Goal: Task Accomplishment & Management: Complete application form

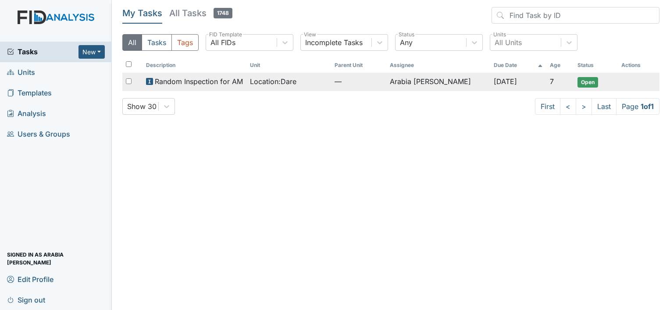
click at [184, 84] on span "Random Inspection for AM" at bounding box center [199, 81] width 88 height 11
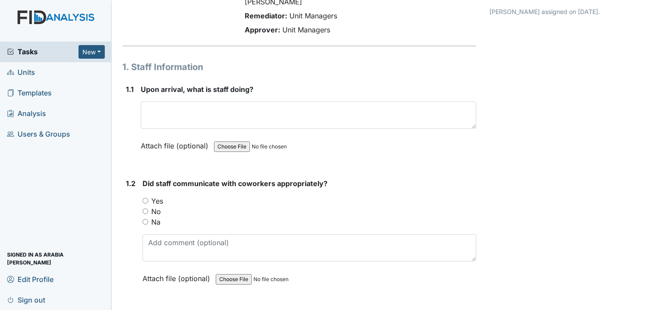
scroll to position [88, 0]
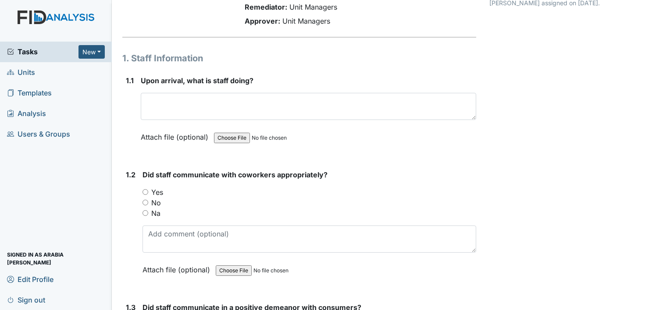
click at [152, 187] on label "Yes" at bounding box center [157, 192] width 12 height 11
click at [148, 189] on input "Yes" at bounding box center [146, 192] width 6 height 6
radio input "true"
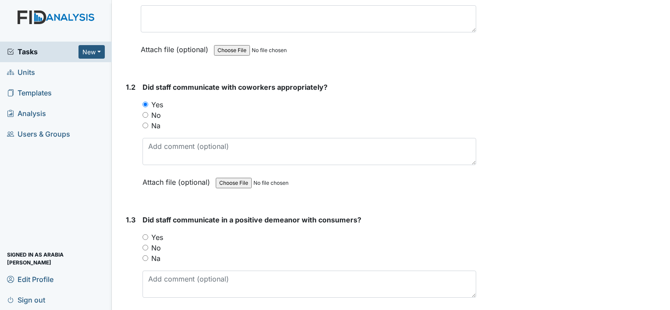
click at [156, 232] on label "Yes" at bounding box center [157, 237] width 12 height 11
click at [148, 235] on input "Yes" at bounding box center [146, 238] width 6 height 6
radio input "true"
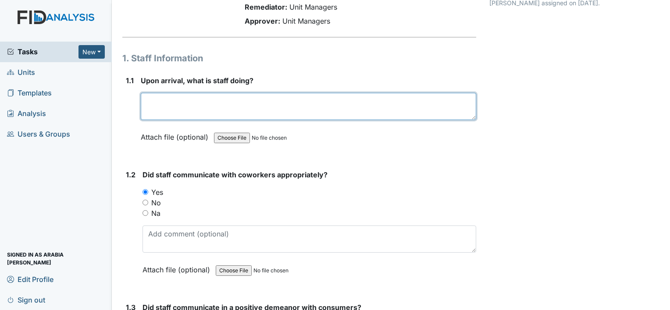
click at [181, 93] on textarea at bounding box center [308, 106] width 335 height 27
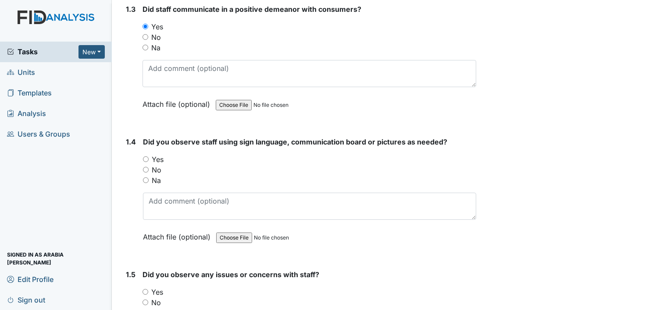
scroll to position [395, 0]
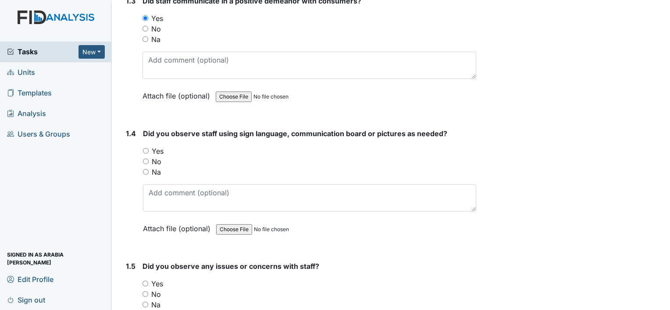
type textarea "staff was assisting individual with getting dressed and fixing breakfast"
click at [160, 146] on label "Yes" at bounding box center [158, 151] width 12 height 11
click at [149, 148] on input "Yes" at bounding box center [146, 151] width 6 height 6
radio input "true"
click at [153, 167] on label "Na" at bounding box center [156, 172] width 9 height 11
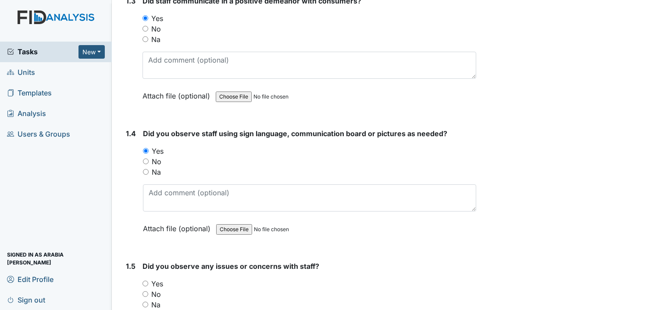
click at [149, 169] on input "Na" at bounding box center [146, 172] width 6 height 6
radio input "true"
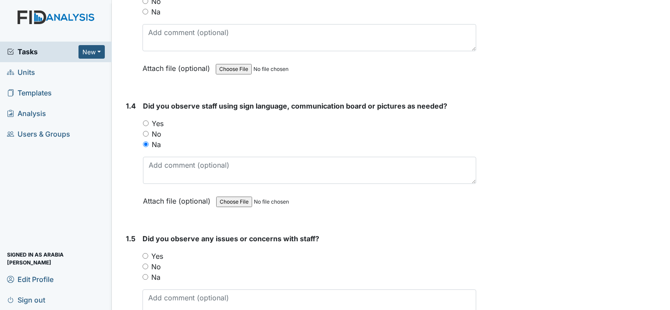
scroll to position [482, 0]
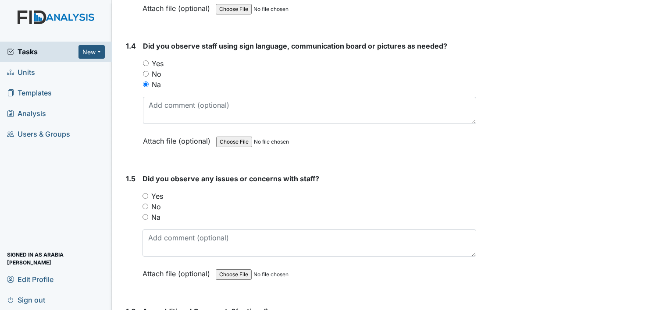
click at [156, 212] on label "Na" at bounding box center [155, 217] width 9 height 11
click at [148, 214] on input "Na" at bounding box center [146, 217] width 6 height 6
radio input "true"
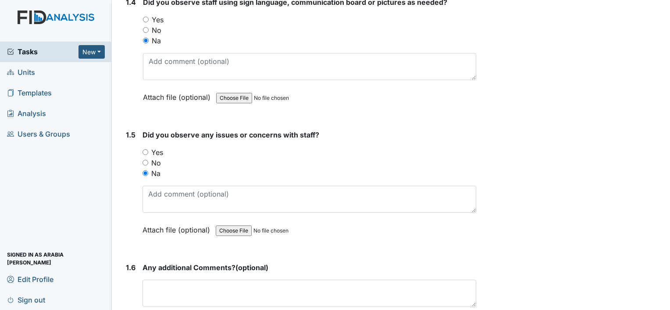
click at [154, 158] on label "No" at bounding box center [156, 163] width 10 height 11
click at [148, 160] on input "No" at bounding box center [146, 163] width 6 height 6
radio input "true"
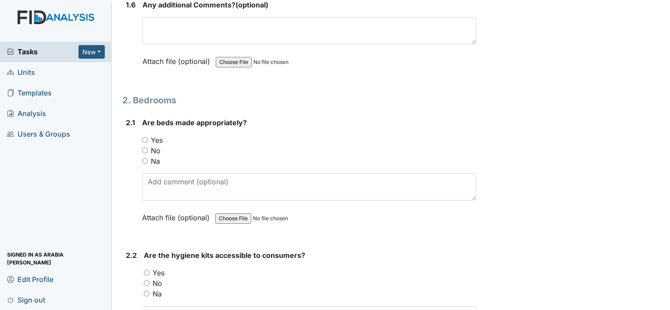
click at [161, 135] on label "Yes" at bounding box center [157, 140] width 12 height 11
click at [148, 137] on input "Yes" at bounding box center [145, 140] width 6 height 6
radio input "true"
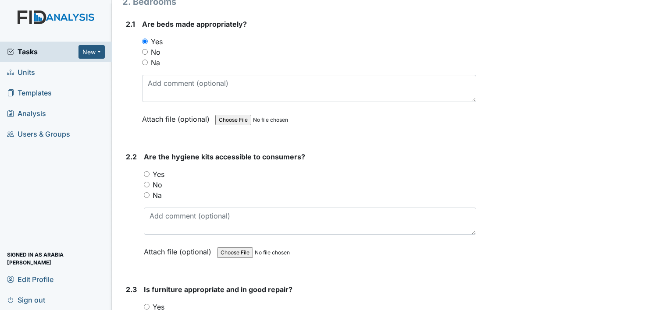
scroll to position [921, 0]
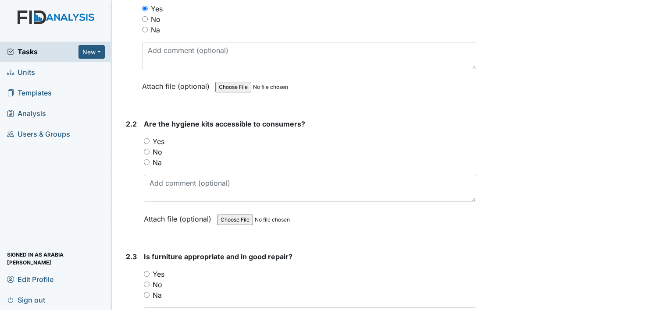
click at [158, 136] on label "Yes" at bounding box center [159, 141] width 12 height 11
click at [150, 139] on input "Yes" at bounding box center [147, 142] width 6 height 6
radio input "true"
click at [156, 138] on label "Yes" at bounding box center [159, 143] width 12 height 11
click at [150, 140] on input "Yes" at bounding box center [147, 143] width 6 height 6
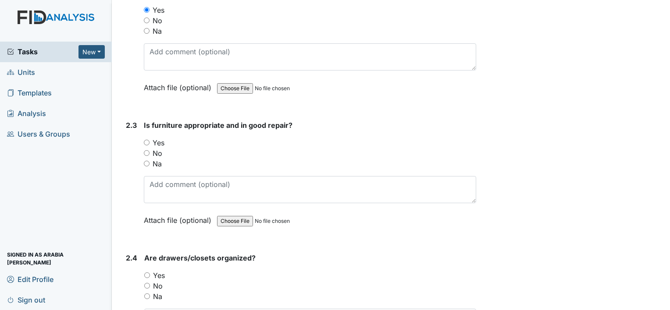
radio input "true"
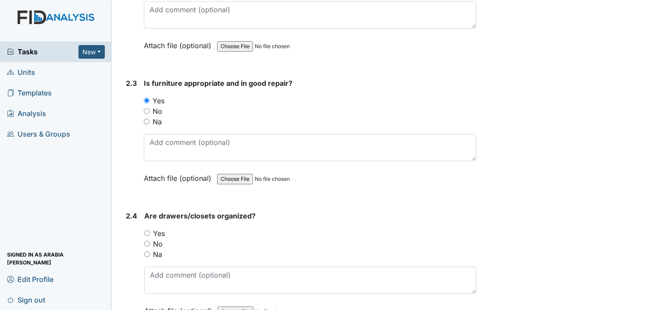
scroll to position [1228, 0]
click at [158, 95] on label "Yes" at bounding box center [159, 100] width 12 height 11
click at [150, 97] on input "Yes" at bounding box center [147, 100] width 6 height 6
radio input "true"
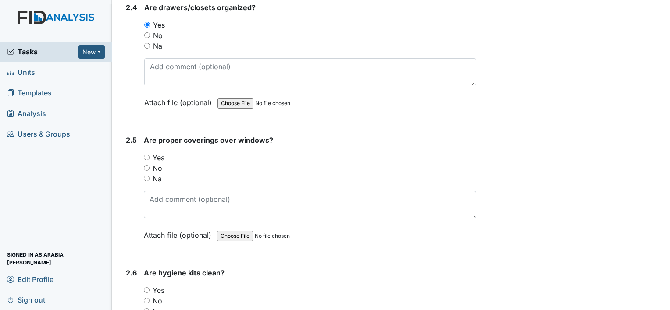
scroll to position [1316, 0]
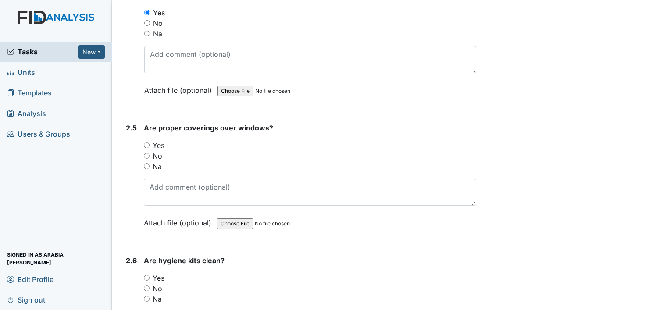
click at [158, 140] on label "Yes" at bounding box center [159, 145] width 12 height 11
click at [150, 143] on input "Yes" at bounding box center [147, 146] width 6 height 6
radio input "true"
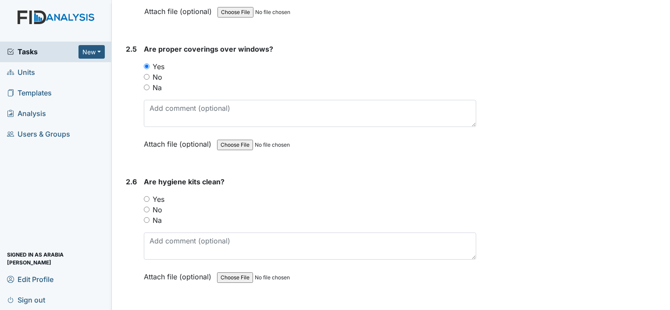
scroll to position [1403, 0]
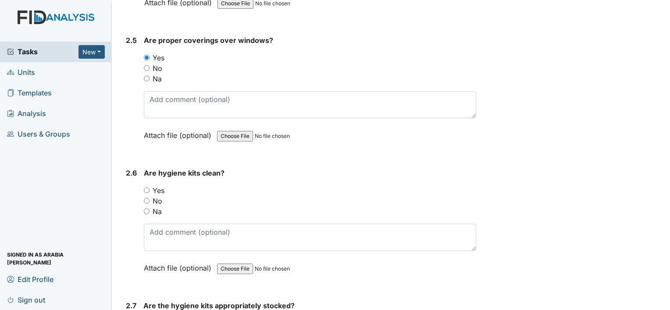
click at [160, 186] on label "Yes" at bounding box center [159, 191] width 12 height 11
click at [150, 188] on input "Yes" at bounding box center [147, 191] width 6 height 6
radio input "true"
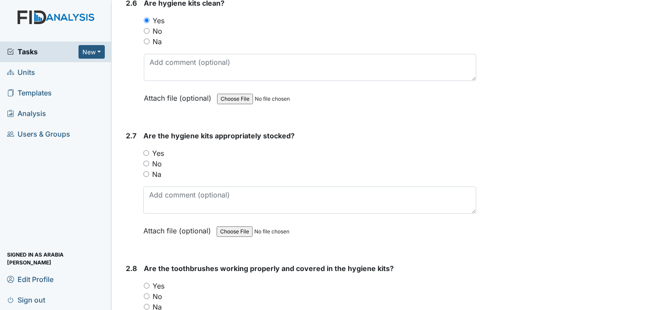
scroll to position [1579, 0]
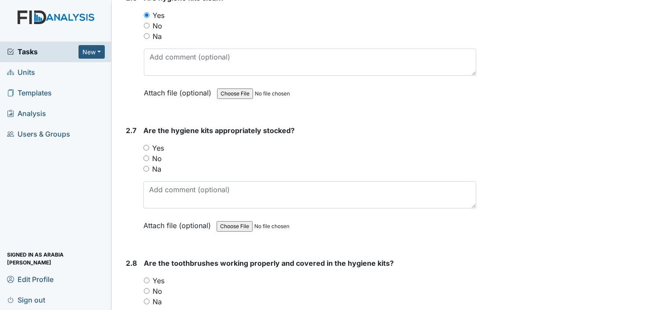
click at [161, 143] on label "Yes" at bounding box center [158, 148] width 12 height 11
click at [149, 145] on input "Yes" at bounding box center [146, 148] width 6 height 6
radio input "true"
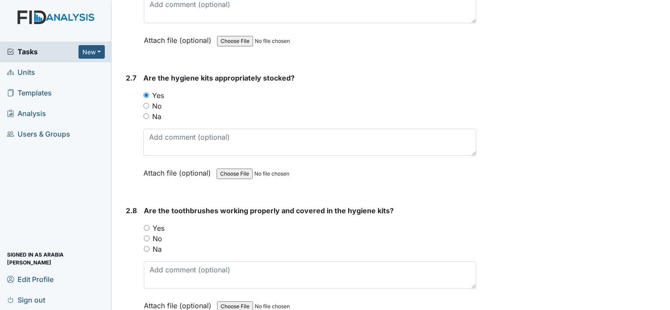
scroll to position [1710, 0]
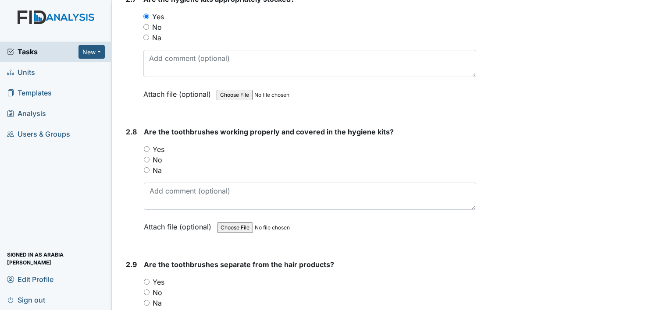
click at [162, 144] on label "Yes" at bounding box center [159, 149] width 12 height 11
click at [150, 146] on input "Yes" at bounding box center [147, 149] width 6 height 6
radio input "true"
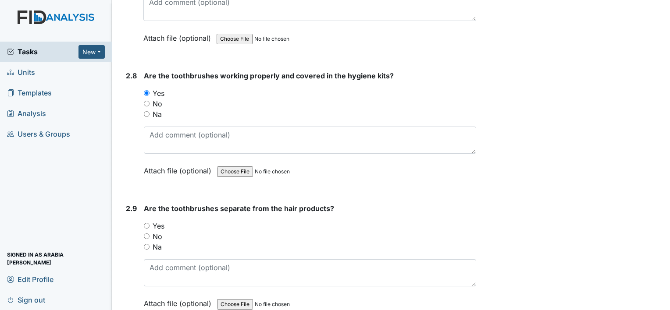
scroll to position [1754, 0]
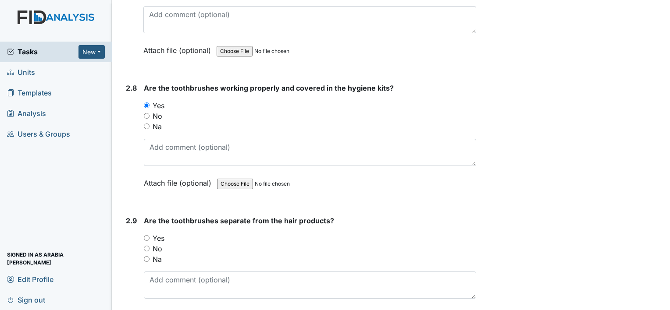
click at [157, 233] on label "Yes" at bounding box center [159, 238] width 12 height 11
click at [150, 235] on input "Yes" at bounding box center [147, 238] width 6 height 6
radio input "true"
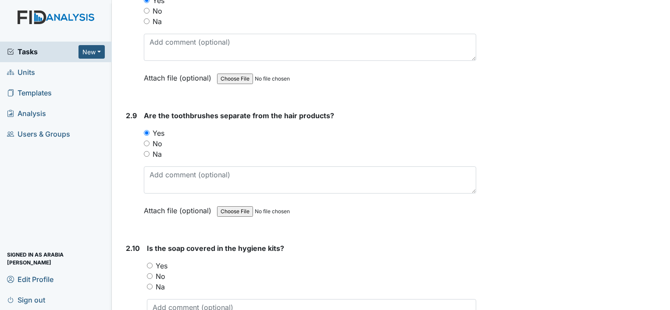
scroll to position [1930, 0]
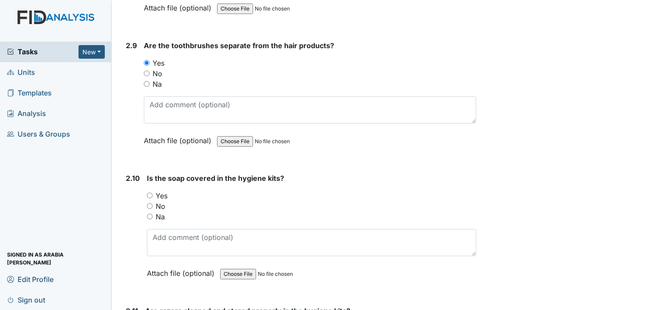
click at [164, 191] on label "Yes" at bounding box center [162, 196] width 12 height 11
click at [153, 193] on input "Yes" at bounding box center [150, 196] width 6 height 6
radio input "true"
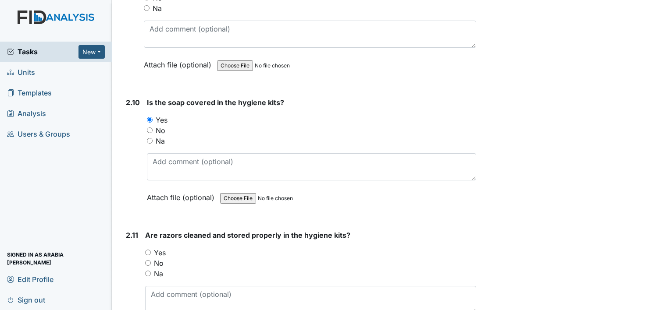
scroll to position [2017, 0]
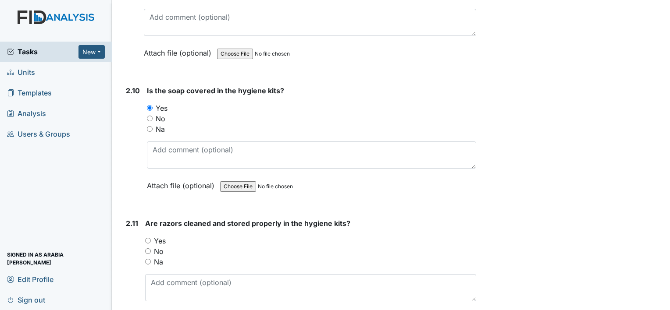
click at [159, 236] on label "Yes" at bounding box center [160, 241] width 12 height 11
click at [151, 238] on input "Yes" at bounding box center [148, 241] width 6 height 6
radio input "true"
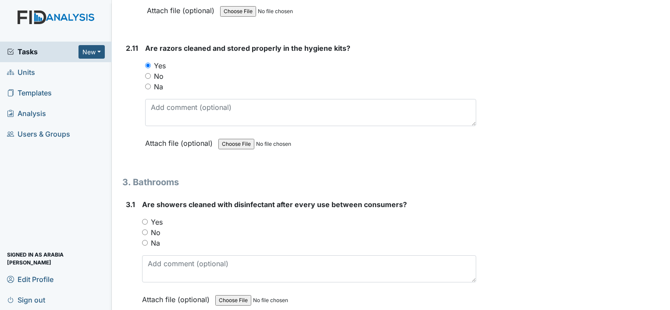
click at [159, 217] on label "Yes" at bounding box center [157, 222] width 12 height 11
click at [148, 219] on input "Yes" at bounding box center [145, 222] width 6 height 6
radio input "true"
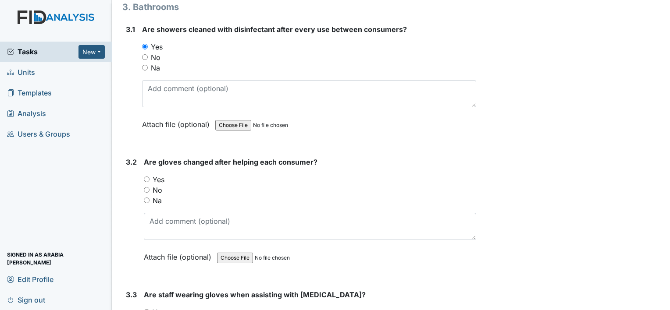
click at [158, 175] on label "Yes" at bounding box center [159, 180] width 12 height 11
click at [150, 177] on input "Yes" at bounding box center [147, 180] width 6 height 6
radio input "true"
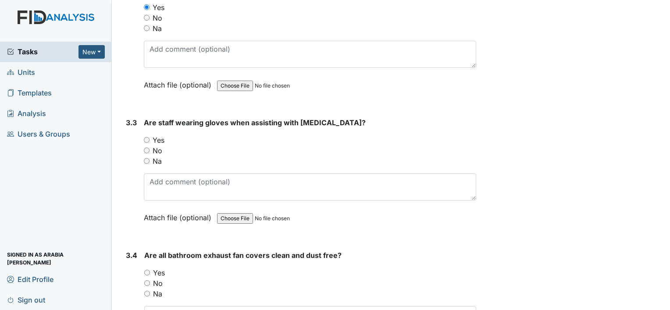
scroll to position [2544, 0]
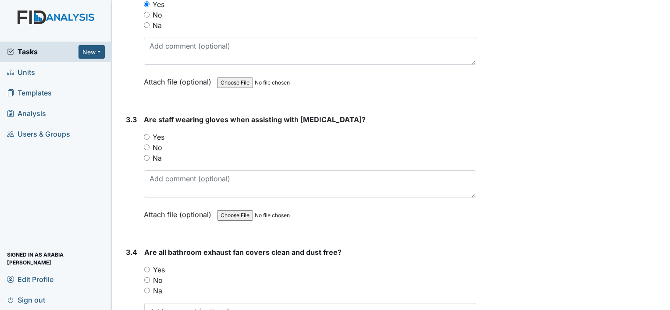
click at [154, 132] on label "Yes" at bounding box center [159, 137] width 12 height 11
click at [150, 134] on input "Yes" at bounding box center [147, 137] width 6 height 6
radio input "true"
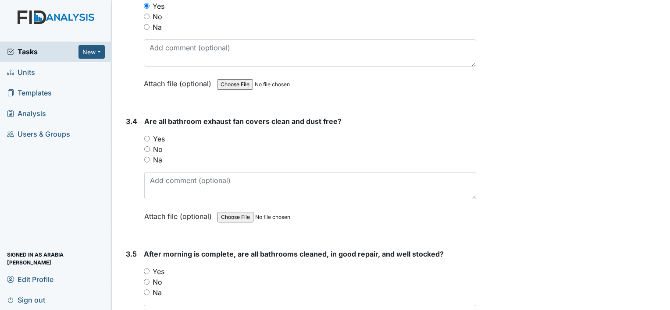
scroll to position [2675, 0]
click at [150, 136] on input "Yes" at bounding box center [147, 139] width 6 height 6
radio input "true"
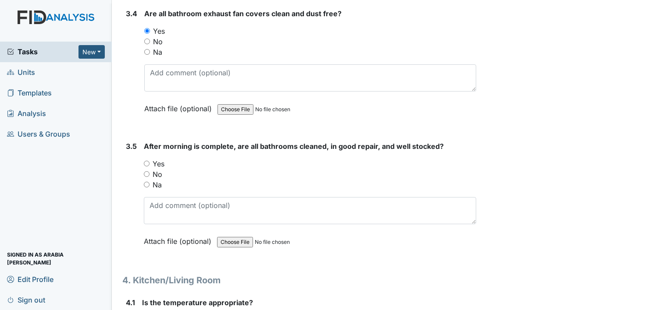
scroll to position [2807, 0]
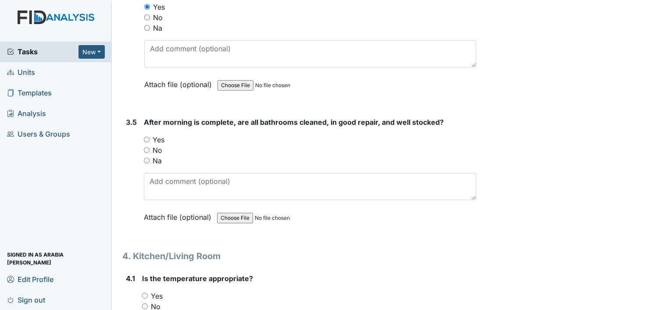
click at [149, 137] on input "Yes" at bounding box center [147, 140] width 6 height 6
radio input "true"
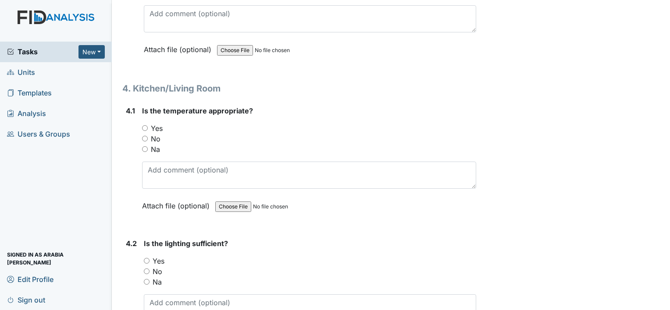
scroll to position [2982, 0]
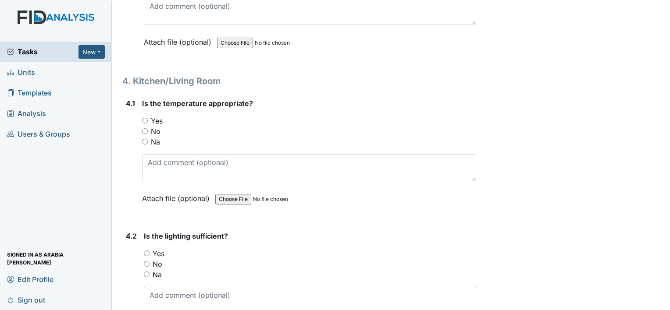
click at [153, 116] on label "Yes" at bounding box center [157, 121] width 12 height 11
click at [148, 118] on input "Yes" at bounding box center [145, 121] width 6 height 6
radio input "true"
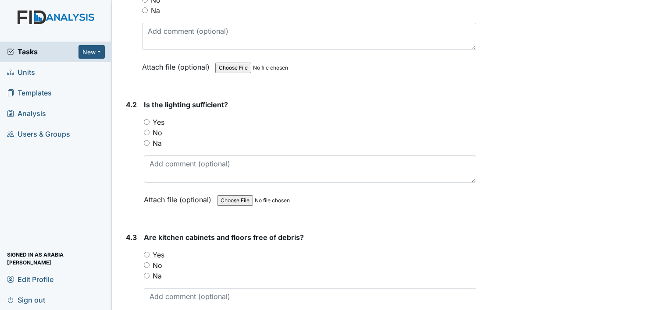
click at [156, 117] on label "Yes" at bounding box center [159, 122] width 12 height 11
click at [150, 119] on input "Yes" at bounding box center [147, 122] width 6 height 6
radio input "true"
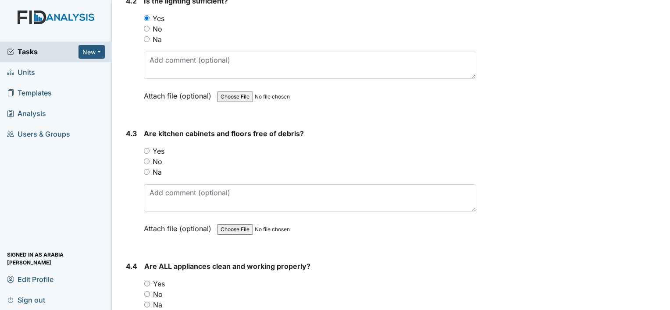
scroll to position [3245, 0]
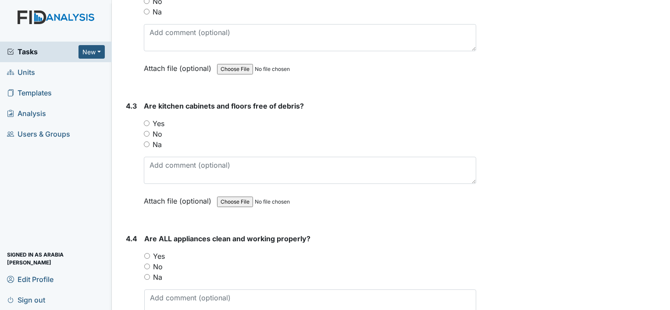
click at [159, 118] on label "Yes" at bounding box center [159, 123] width 12 height 11
click at [150, 121] on input "Yes" at bounding box center [147, 124] width 6 height 6
radio input "true"
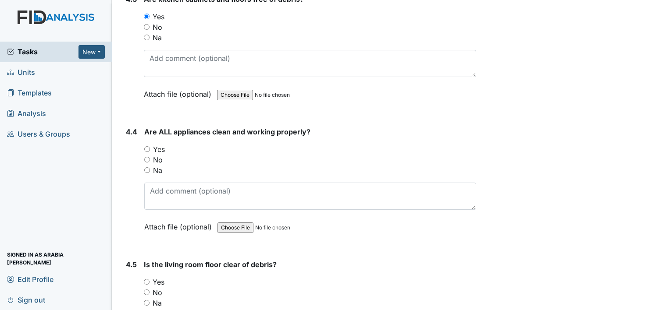
scroll to position [3377, 0]
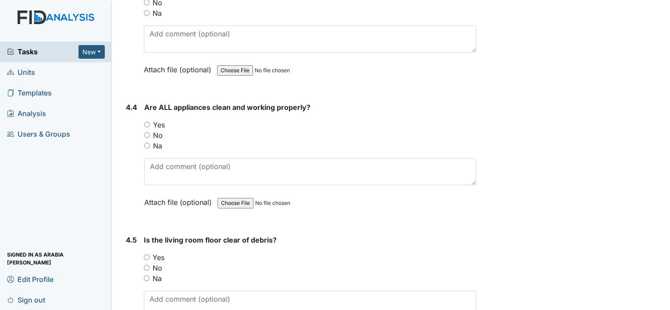
click at [158, 130] on label "No" at bounding box center [158, 135] width 10 height 11
click at [150, 132] on input "No" at bounding box center [147, 135] width 6 height 6
radio input "true"
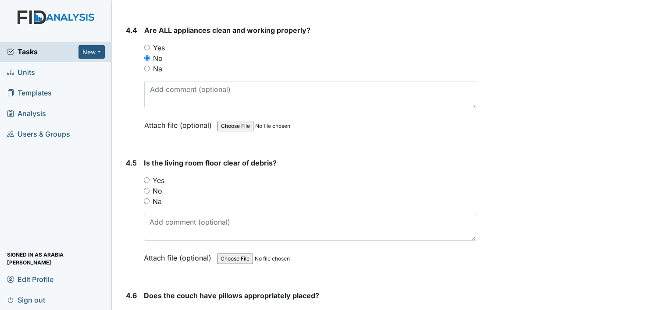
scroll to position [3464, 0]
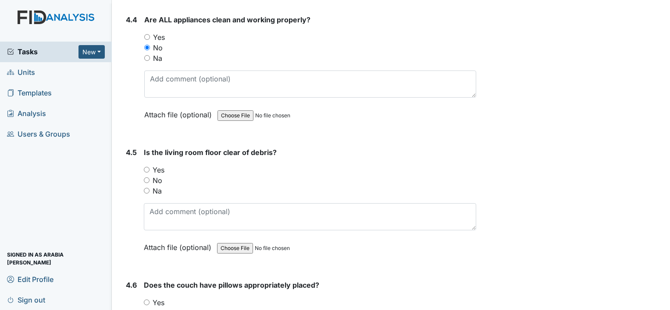
click at [150, 34] on input "Yes" at bounding box center [147, 37] width 6 height 6
radio input "true"
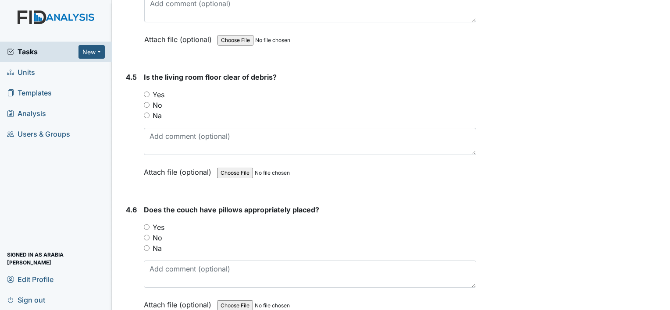
scroll to position [3552, 0]
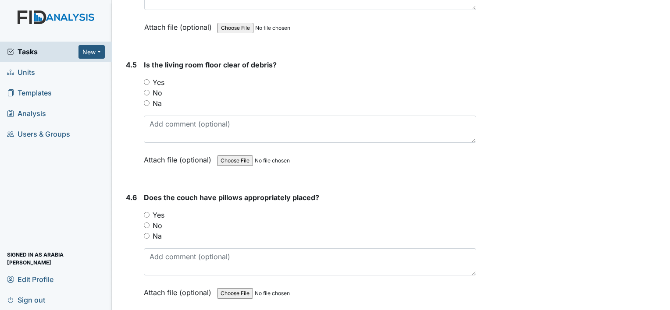
click at [161, 77] on label "Yes" at bounding box center [159, 82] width 12 height 11
click at [150, 79] on input "Yes" at bounding box center [147, 82] width 6 height 6
radio input "true"
click at [158, 193] on div "Does the couch have pillows appropriately placed? You must select one of the be…" at bounding box center [310, 249] width 332 height 112
click at [160, 210] on label "Yes" at bounding box center [159, 215] width 12 height 11
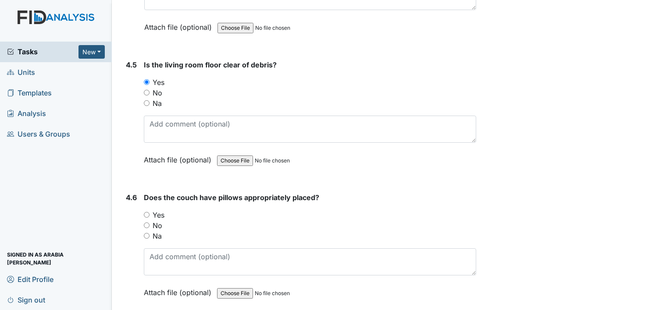
click at [150, 212] on input "Yes" at bounding box center [147, 215] width 6 height 6
radio input "true"
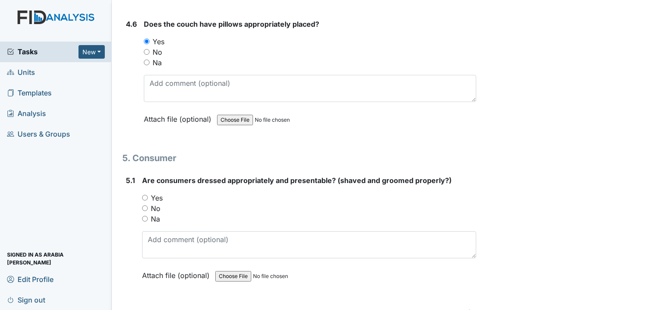
scroll to position [3728, 0]
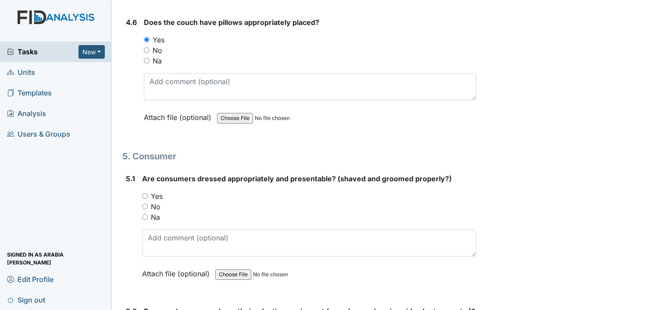
click at [153, 191] on label "Yes" at bounding box center [157, 196] width 12 height 11
click at [148, 193] on input "Yes" at bounding box center [145, 196] width 6 height 6
radio input "true"
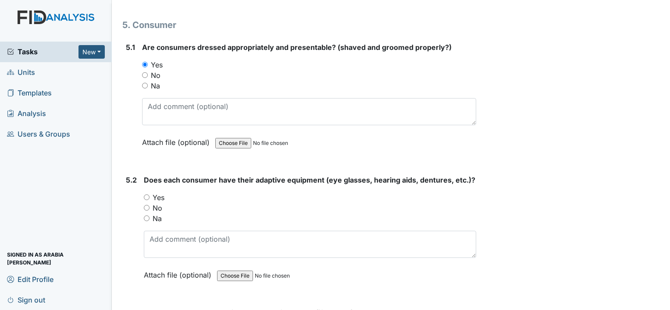
click at [159, 193] on label "Yes" at bounding box center [159, 198] width 12 height 11
click at [150, 195] on input "Yes" at bounding box center [147, 198] width 6 height 6
radio input "true"
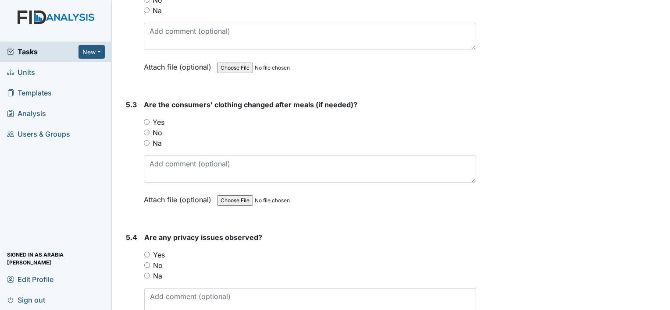
scroll to position [4078, 0]
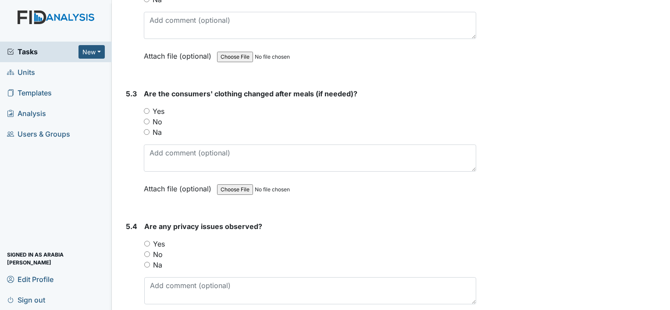
click at [159, 106] on label "Yes" at bounding box center [159, 111] width 12 height 11
click at [150, 108] on input "Yes" at bounding box center [147, 111] width 6 height 6
radio input "true"
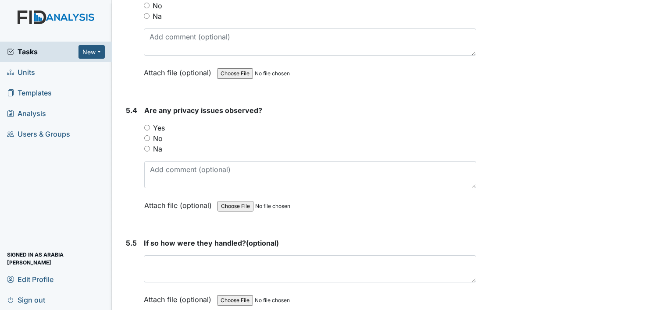
scroll to position [4210, 0]
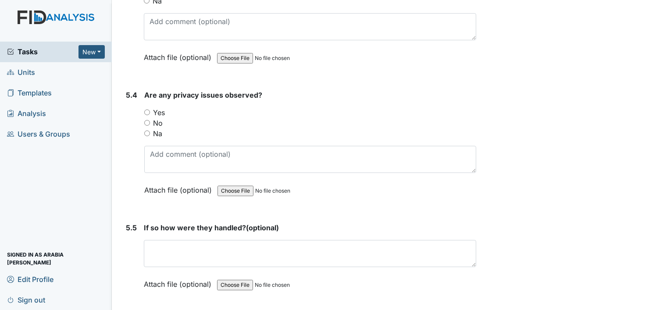
click at [157, 118] on label "No" at bounding box center [158, 123] width 10 height 11
click at [150, 120] on input "No" at bounding box center [147, 123] width 6 height 6
radio input "true"
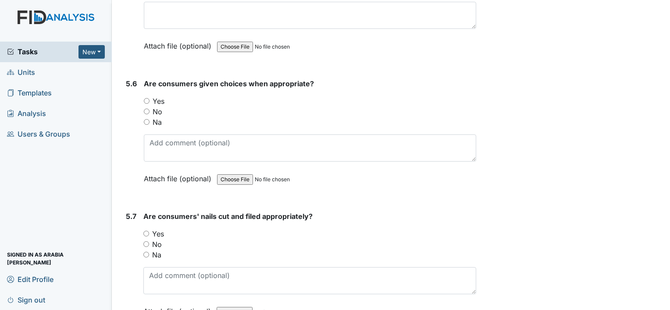
scroll to position [4385, 0]
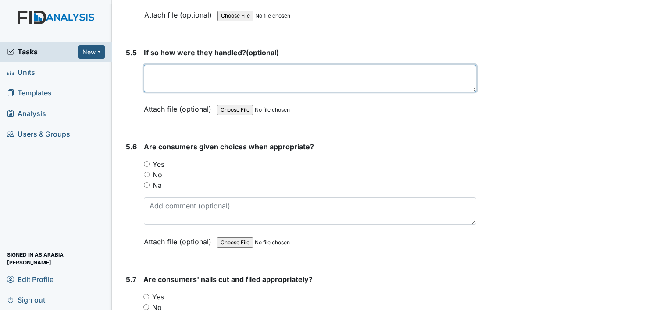
click at [182, 65] on textarea at bounding box center [310, 78] width 332 height 27
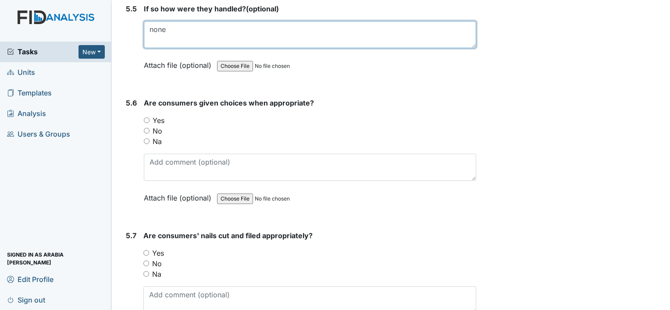
type textarea "none"
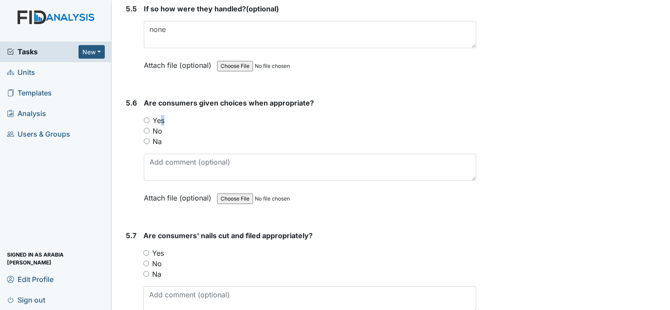
click at [159, 115] on label "Yes" at bounding box center [159, 120] width 12 height 11
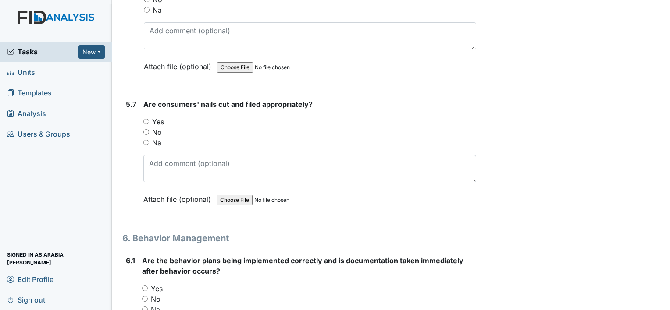
drag, startPoint x: 170, startPoint y: 98, endPoint x: 170, endPoint y: 92, distance: 6.6
click at [170, 127] on div "No" at bounding box center [309, 132] width 333 height 11
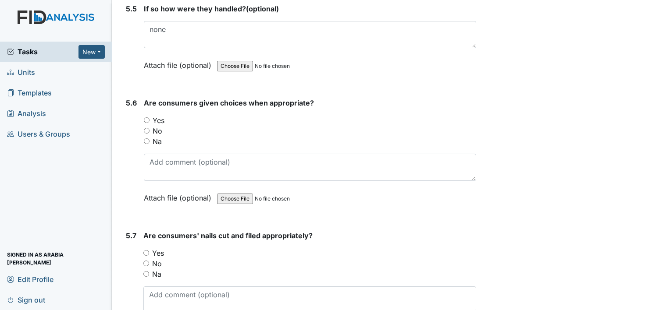
click at [147, 118] on input "Yes" at bounding box center [147, 121] width 6 height 6
radio input "true"
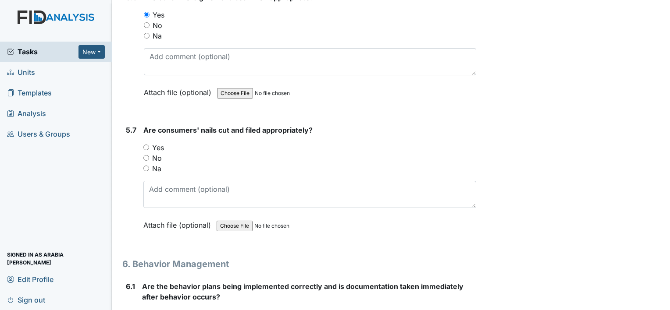
scroll to position [4561, 0]
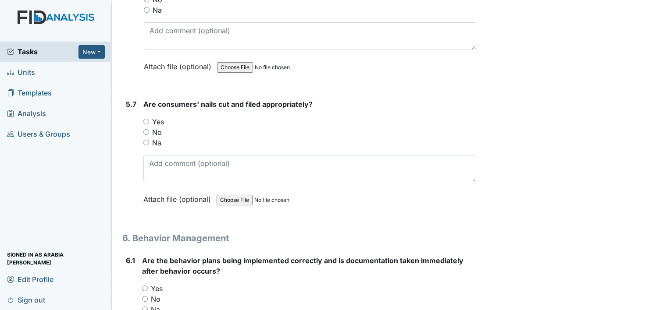
click at [144, 119] on input "Yes" at bounding box center [146, 122] width 6 height 6
radio input "true"
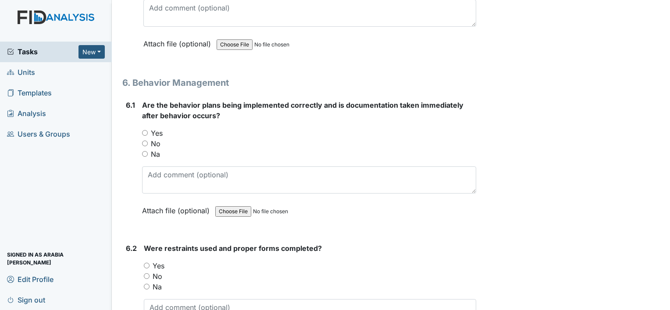
scroll to position [4736, 0]
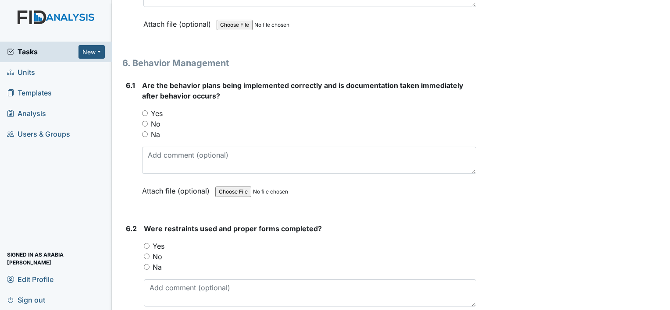
click at [155, 108] on label "Yes" at bounding box center [157, 113] width 12 height 11
click at [148, 111] on input "Yes" at bounding box center [145, 114] width 6 height 6
radio input "true"
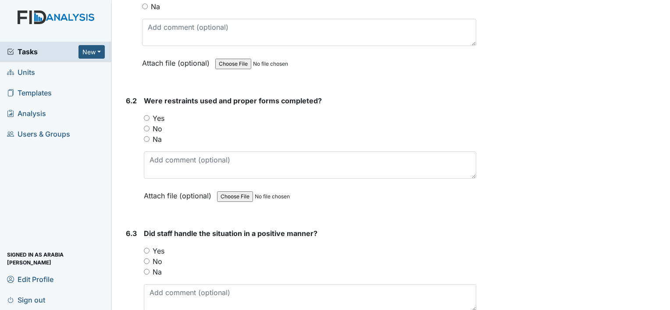
scroll to position [4868, 0]
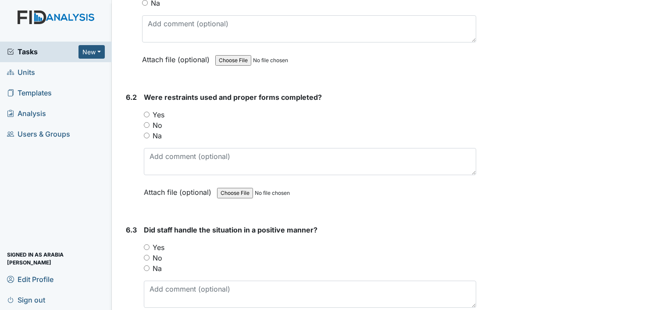
click at [155, 131] on label "Na" at bounding box center [157, 136] width 9 height 11
click at [150, 133] on input "Na" at bounding box center [147, 136] width 6 height 6
radio input "true"
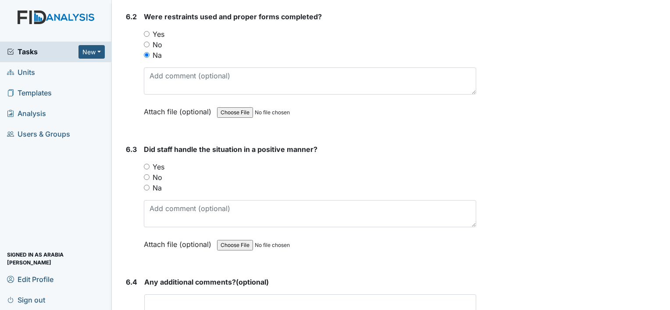
scroll to position [4999, 0]
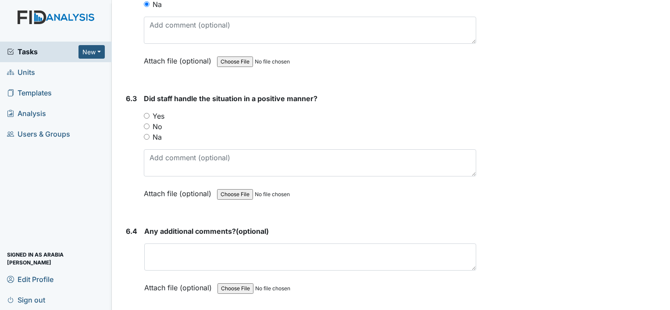
click at [155, 132] on label "Na" at bounding box center [157, 137] width 9 height 11
click at [150, 134] on input "Na" at bounding box center [147, 137] width 6 height 6
radio input "true"
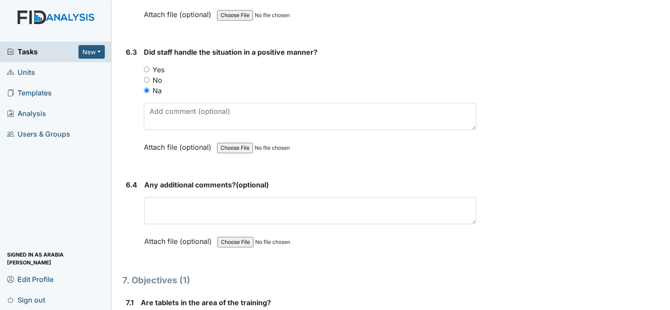
scroll to position [5087, 0]
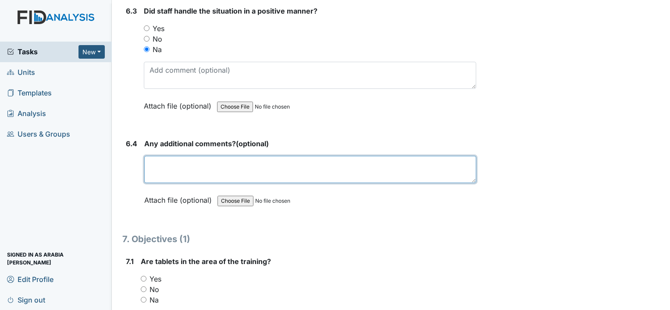
click at [157, 156] on textarea at bounding box center [310, 169] width 332 height 27
click at [200, 156] on textarea "no behaviors was observed" at bounding box center [310, 169] width 332 height 27
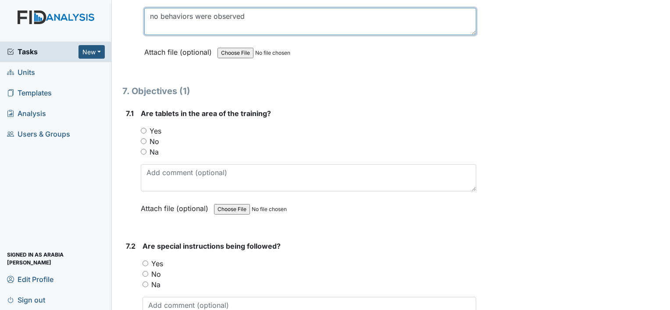
scroll to position [5262, 0]
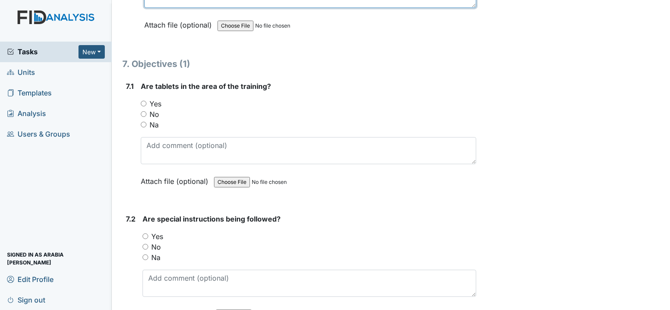
type textarea "no behaviors were observed"
click at [142, 101] on input "Yes" at bounding box center [144, 104] width 6 height 6
radio input "true"
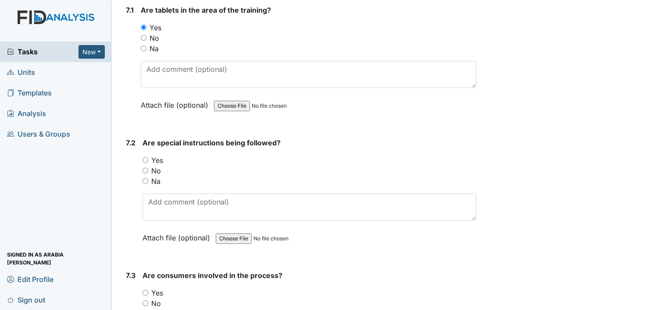
scroll to position [5350, 0]
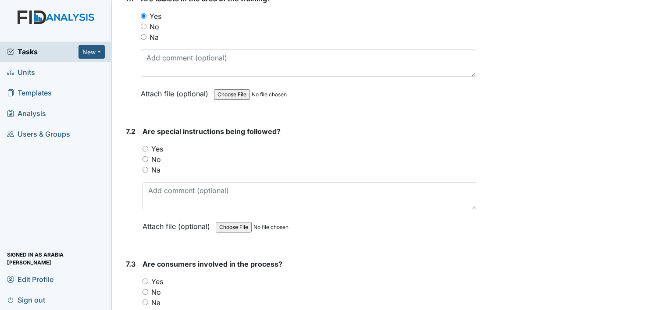
click at [155, 144] on label "Yes" at bounding box center [157, 149] width 12 height 11
click at [148, 146] on input "Yes" at bounding box center [146, 149] width 6 height 6
radio input "true"
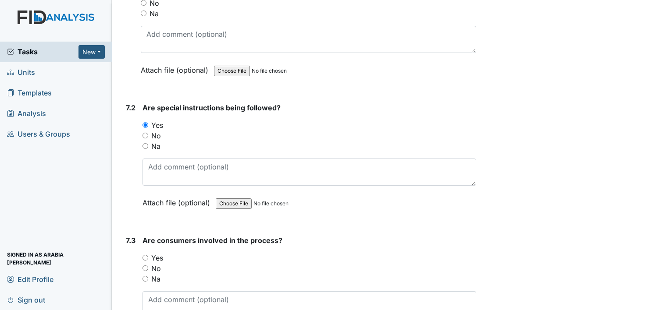
scroll to position [5394, 0]
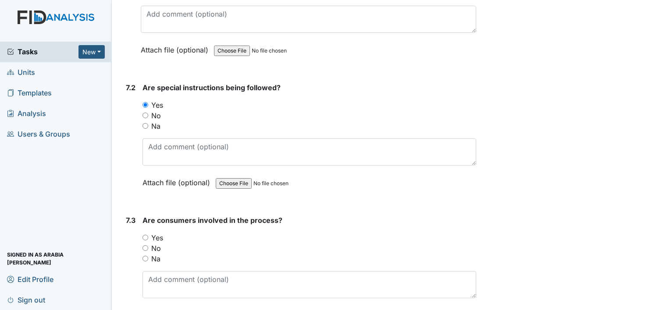
click at [146, 235] on input "Yes" at bounding box center [146, 238] width 6 height 6
radio input "true"
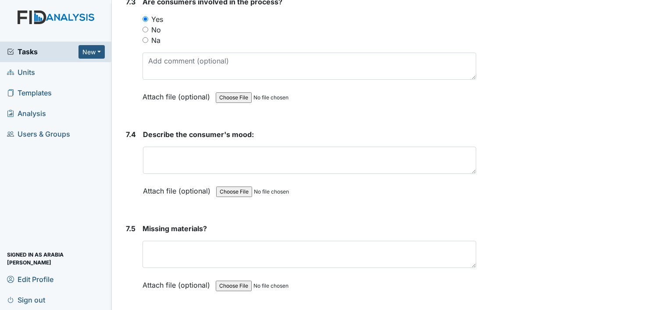
scroll to position [5613, 0]
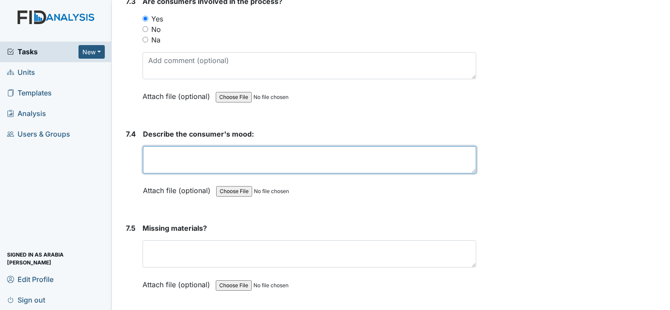
click at [162, 146] on textarea at bounding box center [309, 159] width 333 height 27
type textarea "consumer mood was well"
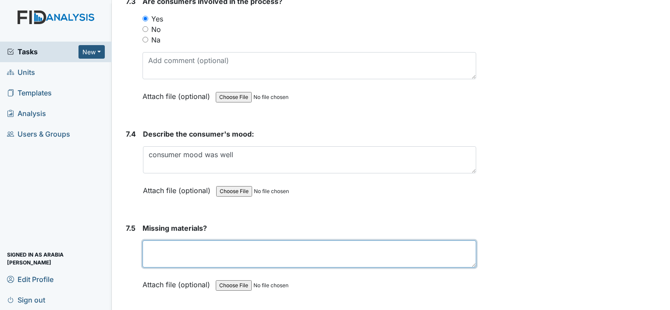
click at [256, 241] on textarea at bounding box center [310, 254] width 334 height 27
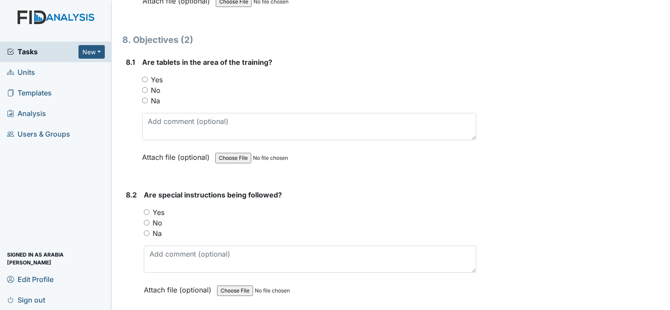
scroll to position [5964, 0]
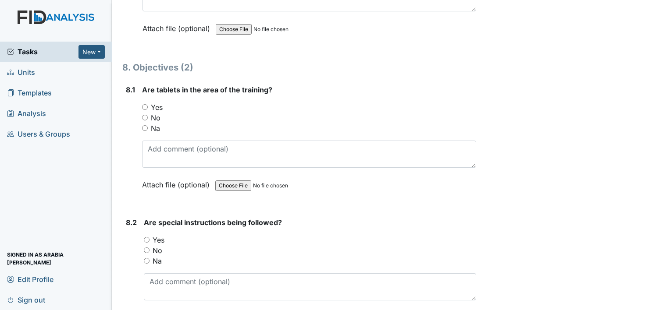
type textarea "none"
click at [158, 102] on label "Yes" at bounding box center [157, 107] width 12 height 11
click at [148, 104] on input "Yes" at bounding box center [145, 107] width 6 height 6
radio input "true"
click at [163, 235] on label "Yes" at bounding box center [159, 240] width 12 height 11
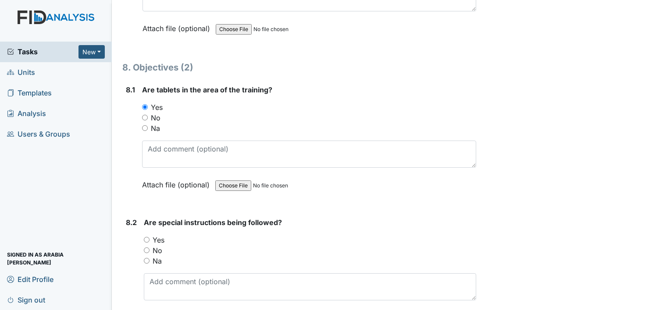
click at [150, 237] on input "Yes" at bounding box center [147, 240] width 6 height 6
radio input "true"
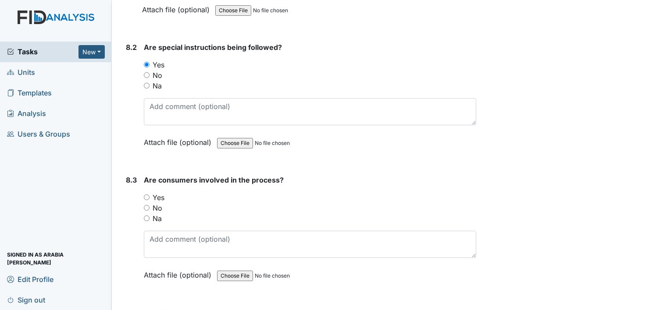
click at [155, 193] on label "Yes" at bounding box center [159, 198] width 12 height 11
click at [150, 195] on input "Yes" at bounding box center [147, 198] width 6 height 6
radio input "true"
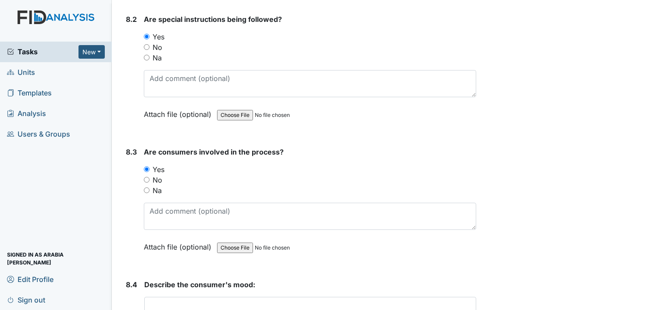
scroll to position [6271, 0]
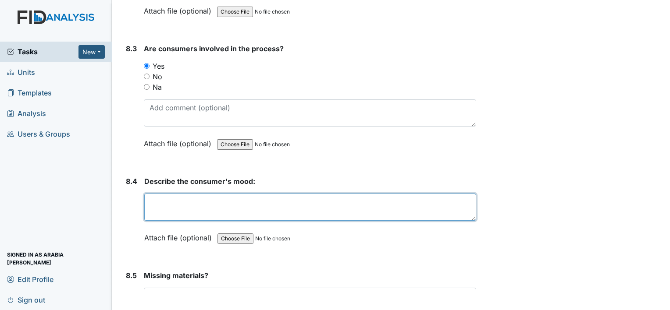
click at [164, 194] on textarea at bounding box center [310, 207] width 332 height 27
type textarea "none"
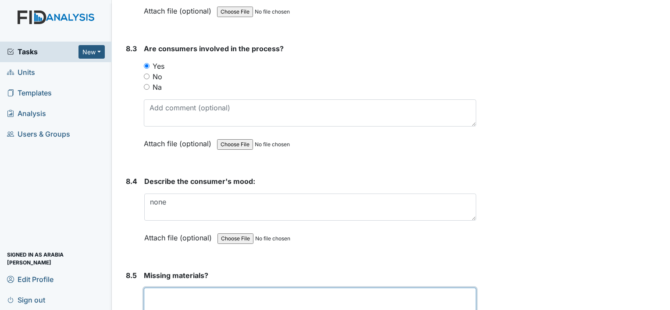
click at [193, 288] on textarea at bounding box center [310, 301] width 332 height 27
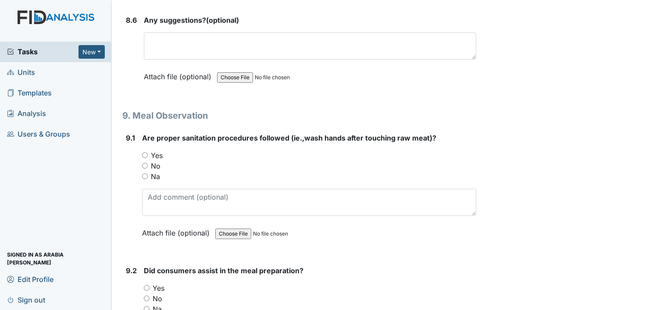
scroll to position [6622, 0]
type textarea "none"
click at [148, 150] on div "Yes" at bounding box center [309, 155] width 334 height 11
click at [146, 152] on input "Yes" at bounding box center [145, 155] width 6 height 6
radio input "true"
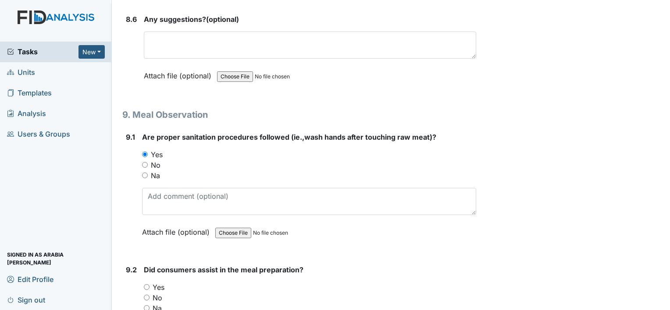
click at [145, 285] on input "Yes" at bounding box center [147, 288] width 6 height 6
radio input "true"
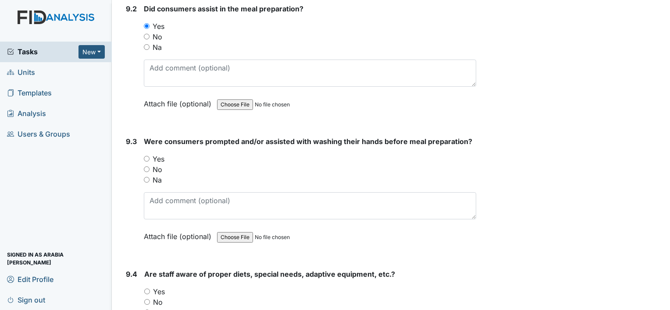
scroll to position [6885, 0]
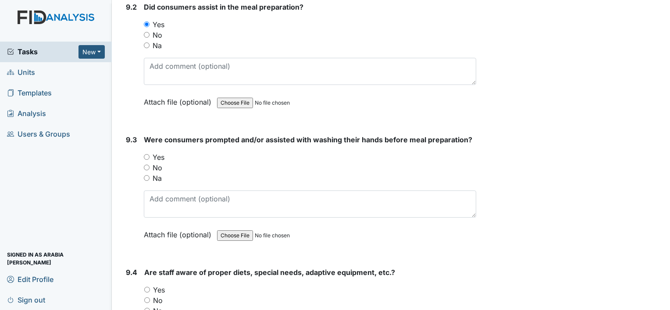
click at [144, 154] on input "Yes" at bounding box center [147, 157] width 6 height 6
radio input "true"
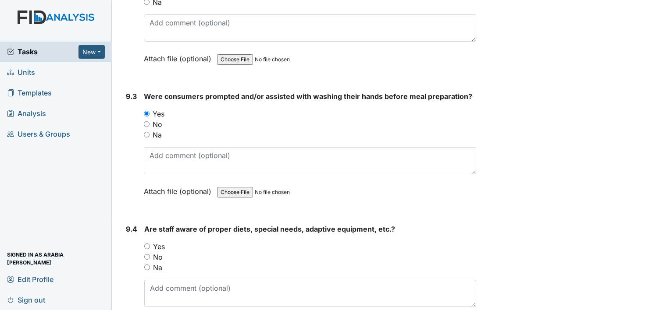
scroll to position [6929, 0]
click at [159, 241] on label "Yes" at bounding box center [159, 246] width 12 height 11
click at [150, 243] on input "Yes" at bounding box center [147, 246] width 6 height 6
radio input "true"
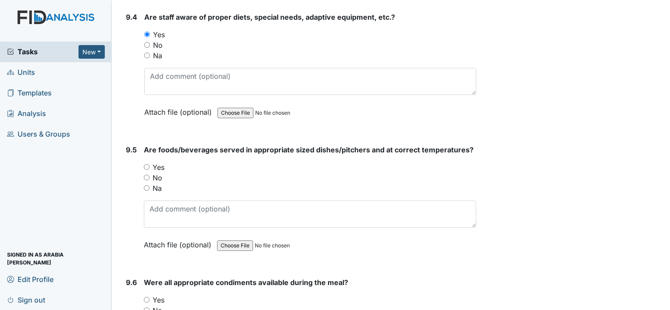
scroll to position [7148, 0]
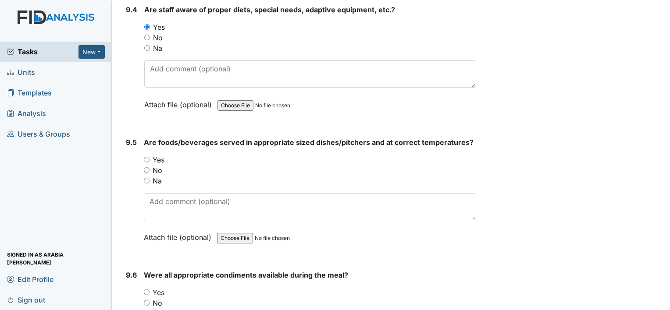
click at [160, 155] on label "Yes" at bounding box center [159, 160] width 12 height 11
click at [150, 157] on input "Yes" at bounding box center [147, 160] width 6 height 6
radio input "true"
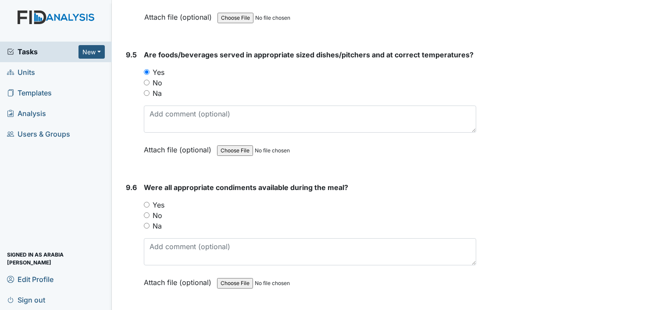
scroll to position [7280, 0]
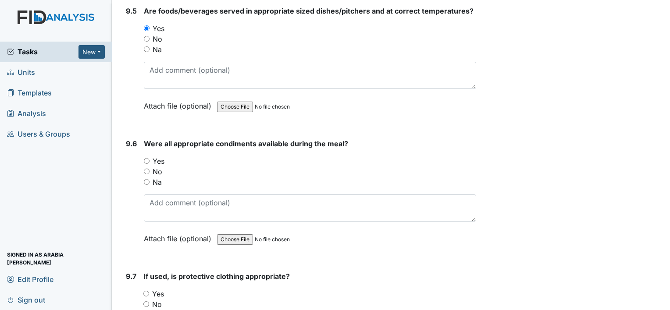
click at [160, 156] on label "Yes" at bounding box center [159, 161] width 12 height 11
click at [150, 158] on input "Yes" at bounding box center [147, 161] width 6 height 6
radio input "true"
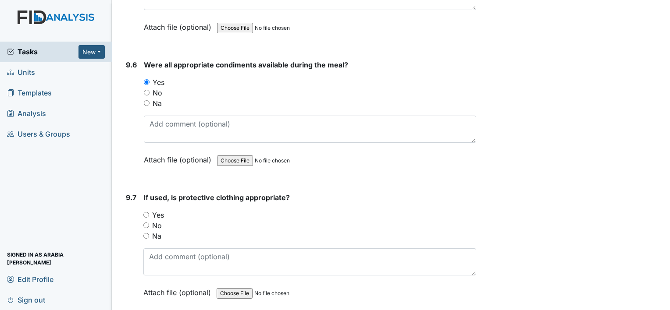
scroll to position [7367, 0]
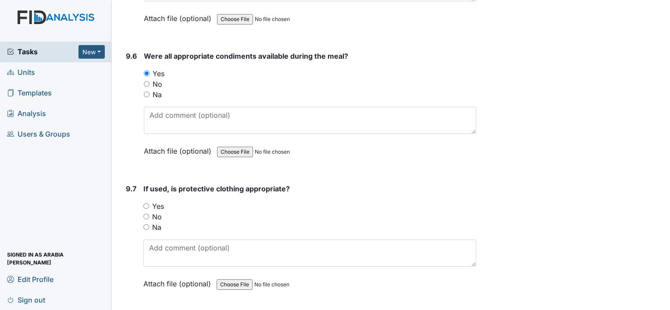
click at [158, 201] on label "Yes" at bounding box center [158, 206] width 12 height 11
click at [149, 203] on input "Yes" at bounding box center [146, 206] width 6 height 6
radio input "true"
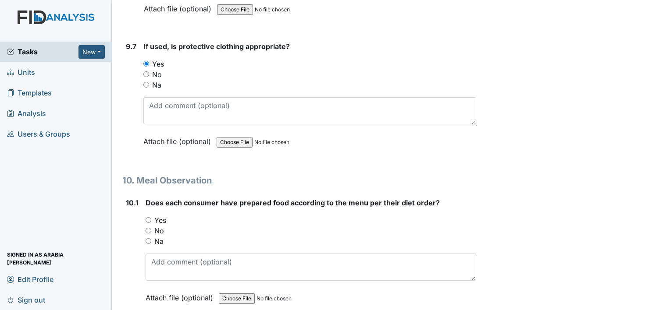
scroll to position [7543, 0]
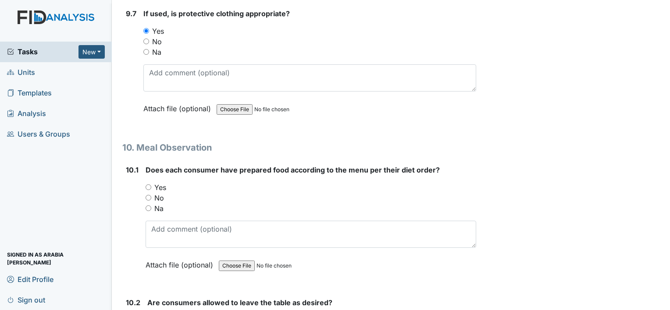
click at [157, 182] on label "Yes" at bounding box center [160, 187] width 12 height 11
click at [151, 185] on input "Yes" at bounding box center [149, 188] width 6 height 6
radio input "true"
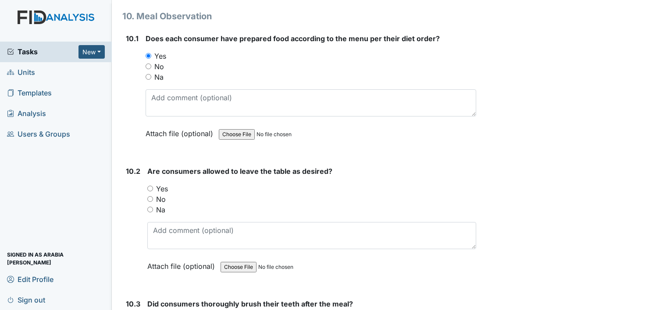
click at [160, 184] on label "Yes" at bounding box center [162, 189] width 12 height 11
click at [153, 186] on input "Yes" at bounding box center [150, 189] width 6 height 6
radio input "true"
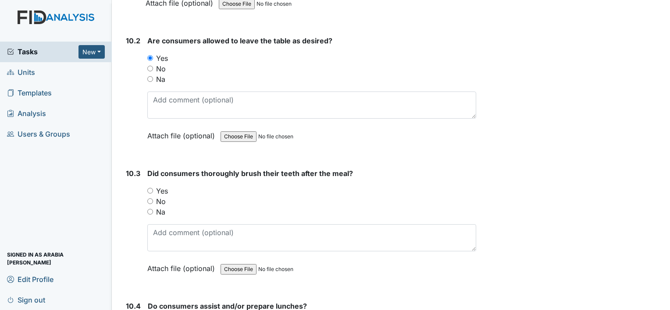
scroll to position [7806, 0]
click at [160, 185] on label "Yes" at bounding box center [162, 190] width 12 height 11
click at [153, 187] on input "Yes" at bounding box center [150, 190] width 6 height 6
radio input "true"
click at [160, 186] on label "Yes" at bounding box center [163, 191] width 12 height 11
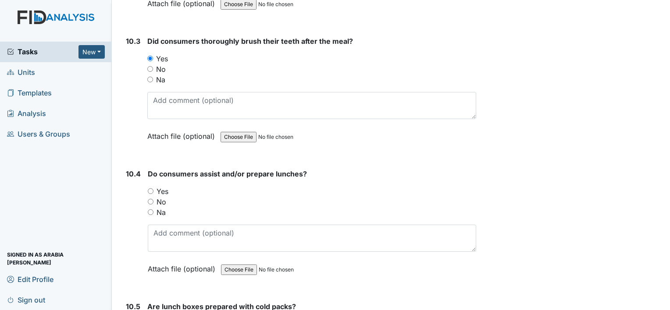
click at [153, 189] on input "Yes" at bounding box center [151, 192] width 6 height 6
radio input "true"
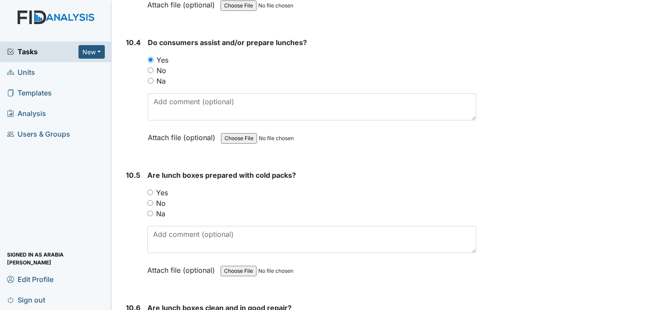
click at [161, 188] on label "Yes" at bounding box center [162, 193] width 12 height 11
click at [153, 190] on input "Yes" at bounding box center [150, 193] width 6 height 6
radio input "true"
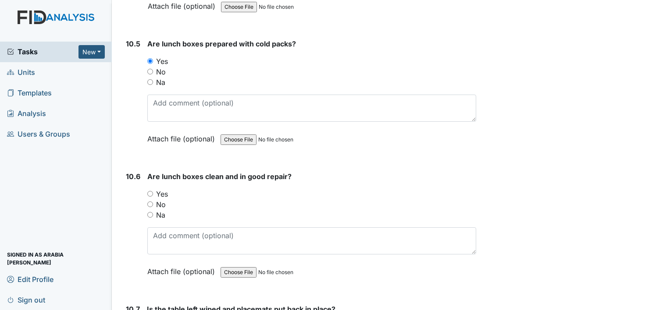
click at [161, 189] on label "Yes" at bounding box center [162, 194] width 12 height 11
click at [153, 191] on input "Yes" at bounding box center [150, 194] width 6 height 6
radio input "true"
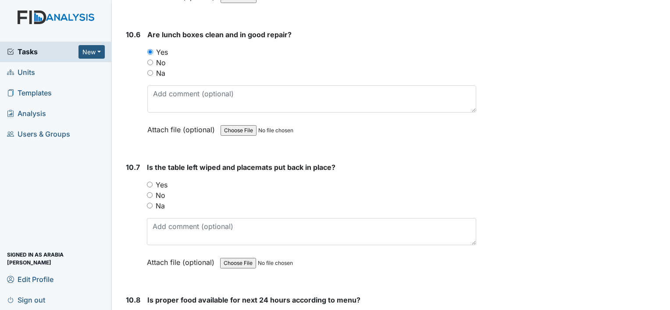
scroll to position [8376, 0]
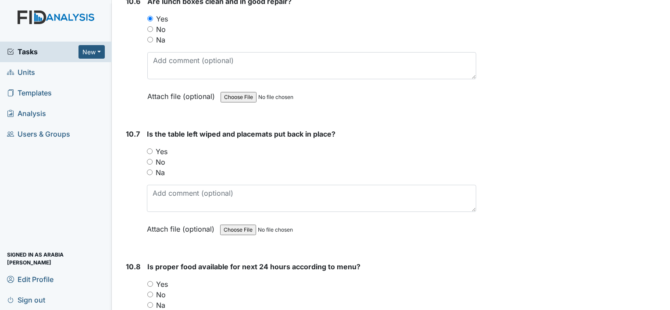
click at [166, 157] on div "No" at bounding box center [311, 162] width 329 height 11
click at [162, 146] on label "Yes" at bounding box center [162, 151] width 12 height 11
click at [153, 149] on input "Yes" at bounding box center [150, 152] width 6 height 6
radio input "true"
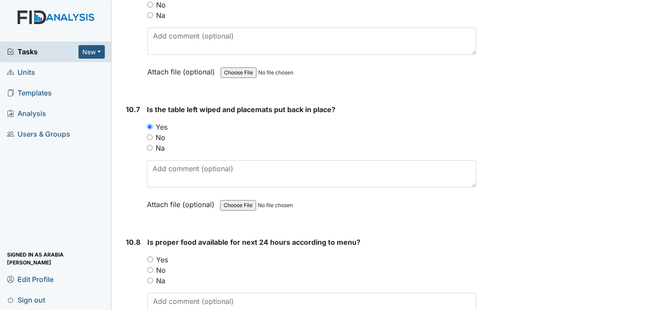
scroll to position [8508, 0]
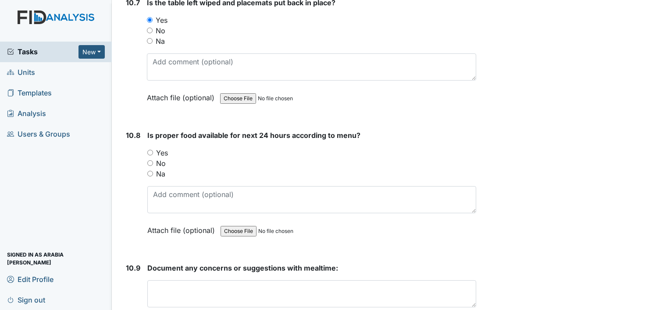
click at [161, 148] on label "Yes" at bounding box center [162, 153] width 12 height 11
click at [153, 150] on input "Yes" at bounding box center [150, 153] width 6 height 6
radio input "true"
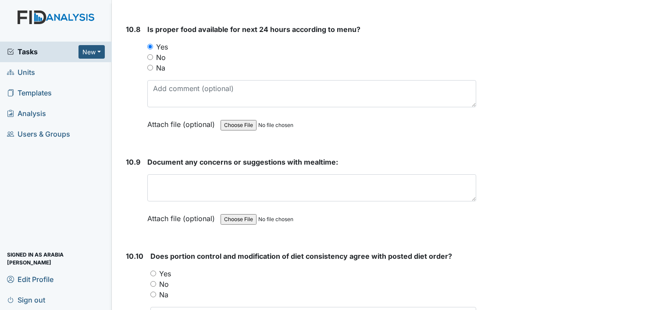
scroll to position [8639, 0]
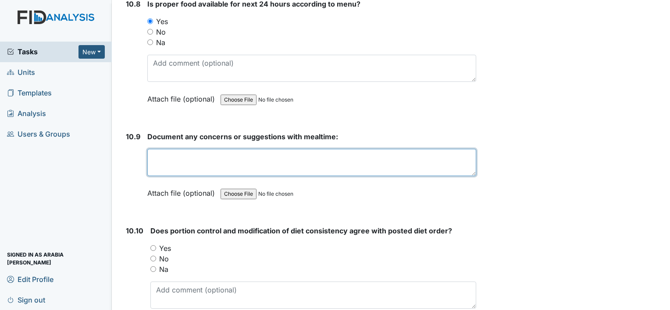
click at [162, 149] on textarea at bounding box center [311, 162] width 329 height 27
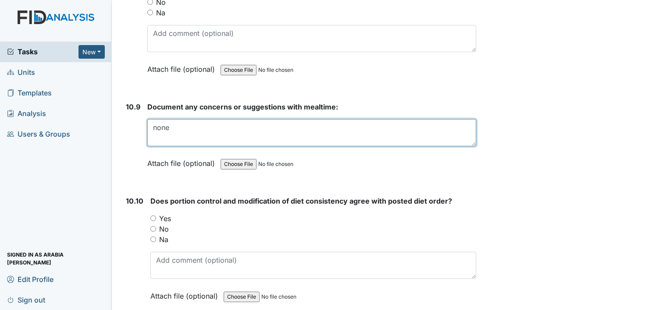
scroll to position [8727, 0]
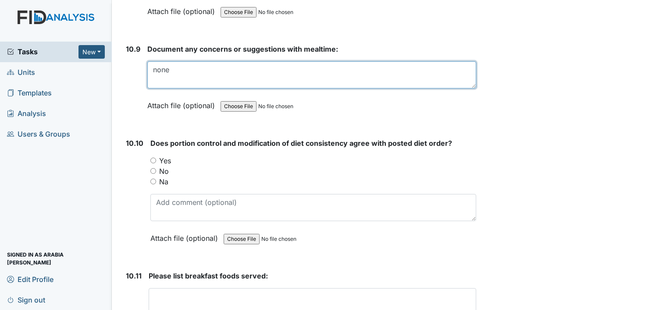
type textarea "none"
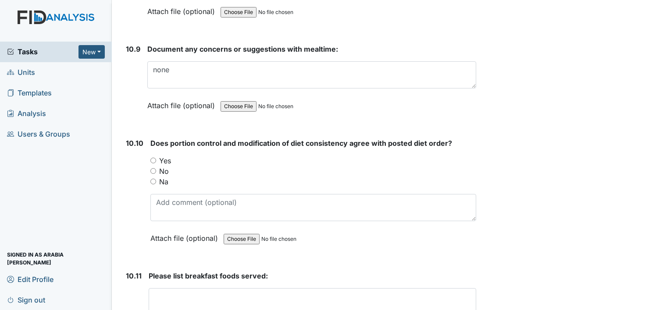
click at [167, 156] on label "Yes" at bounding box center [165, 161] width 12 height 11
click at [156, 158] on input "Yes" at bounding box center [153, 161] width 6 height 6
radio input "true"
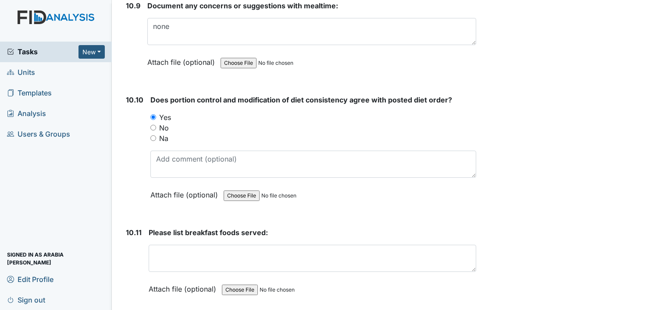
scroll to position [8771, 0]
click at [156, 133] on div "Na" at bounding box center [313, 138] width 326 height 11
click at [161, 133] on label "Na" at bounding box center [163, 138] width 9 height 11
click at [156, 135] on input "Na" at bounding box center [153, 138] width 6 height 6
radio input "true"
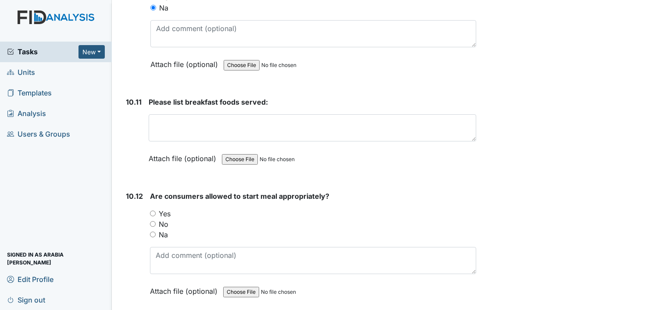
scroll to position [8902, 0]
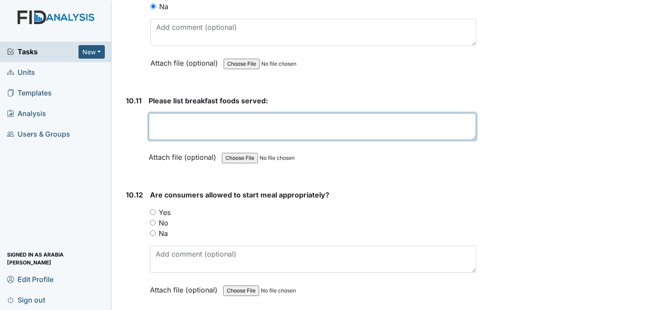
click at [180, 113] on textarea at bounding box center [313, 126] width 328 height 27
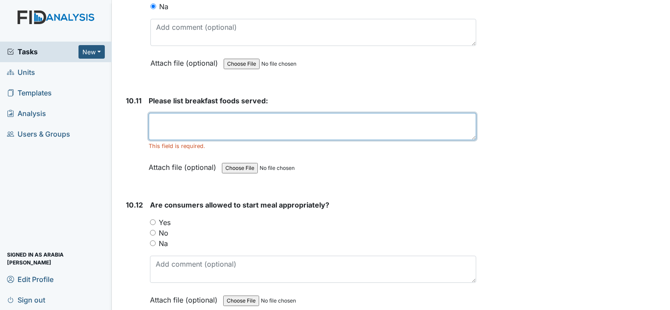
click at [182, 113] on textarea at bounding box center [313, 126] width 328 height 27
type textarea "Raisin Toast, coffee,"
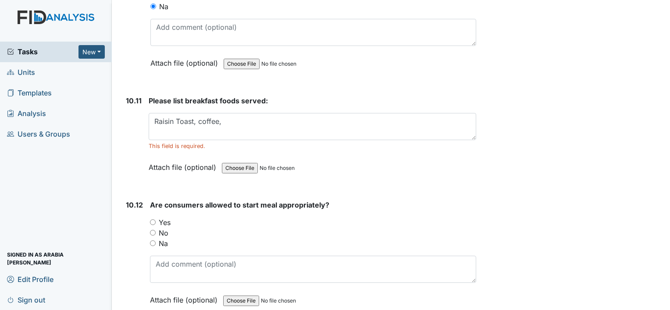
click at [164, 218] on label "Yes" at bounding box center [165, 223] width 12 height 11
click at [156, 220] on input "Yes" at bounding box center [153, 223] width 6 height 6
radio input "true"
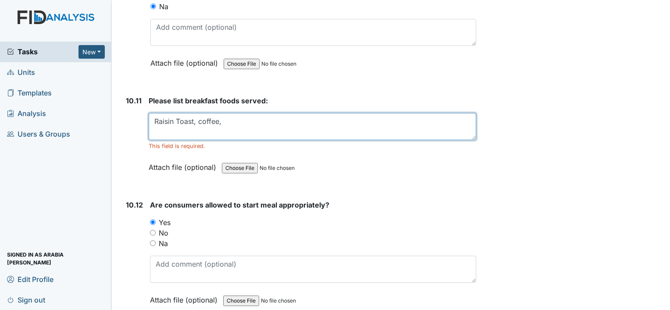
click at [197, 113] on textarea "Raisin Toast, coffee," at bounding box center [313, 126] width 328 height 27
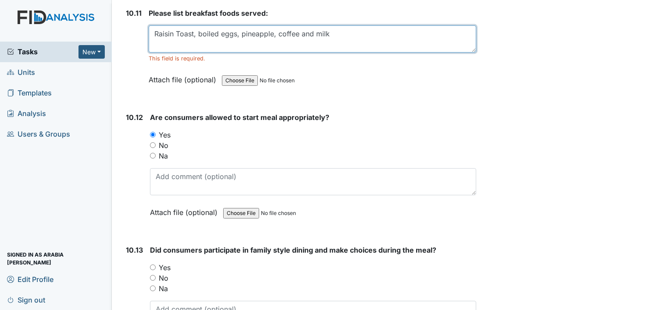
type textarea "Raisin Toast, boiled eggs, pineapple, coffee and milk"
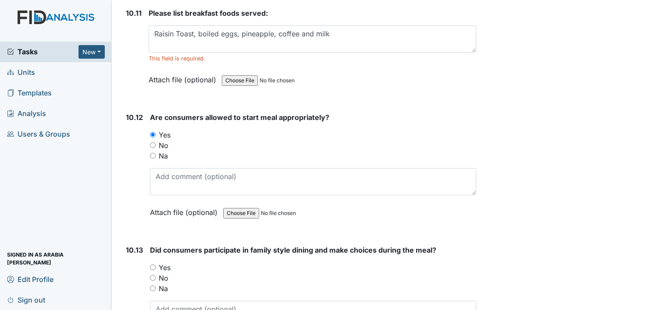
click at [307, 18] on div "Please list breakfast foods served: Raisin Toast, boiled eggs, pineapple, coffe…" at bounding box center [313, 49] width 328 height 83
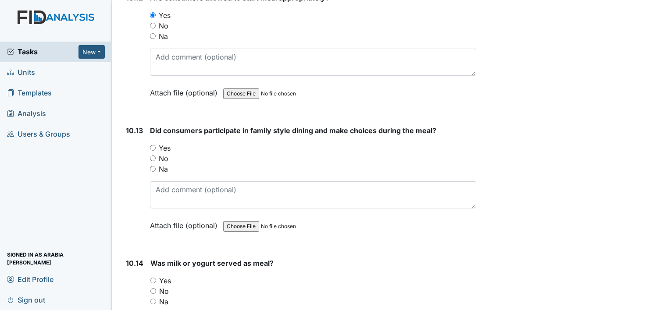
scroll to position [9166, 0]
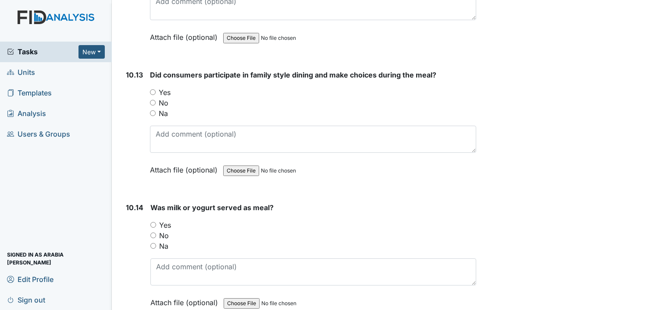
click at [164, 87] on label "Yes" at bounding box center [165, 92] width 12 height 11
click at [156, 89] on input "Yes" at bounding box center [153, 92] width 6 height 6
radio input "true"
click at [168, 220] on label "Yes" at bounding box center [165, 225] width 12 height 11
click at [156, 222] on input "Yes" at bounding box center [153, 225] width 6 height 6
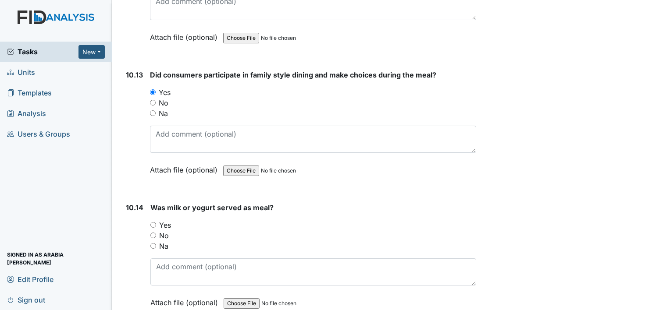
radio input "true"
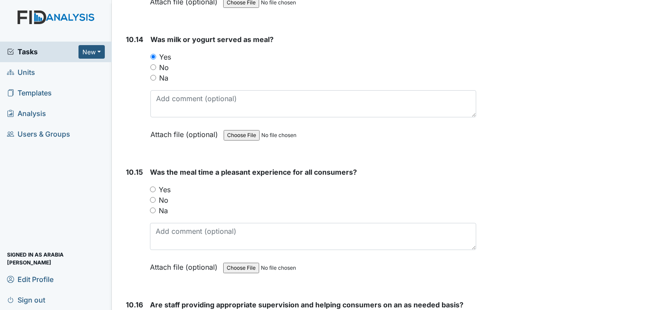
scroll to position [9341, 0]
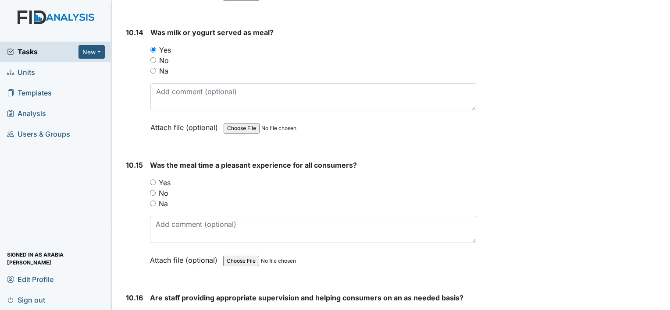
click at [160, 178] on label "Yes" at bounding box center [165, 183] width 12 height 11
click at [156, 180] on input "Yes" at bounding box center [153, 183] width 6 height 6
radio input "true"
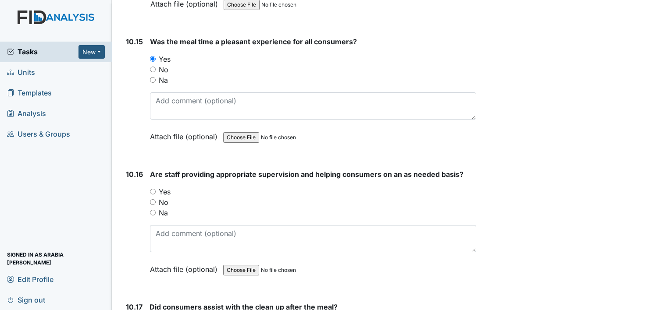
scroll to position [9472, 0]
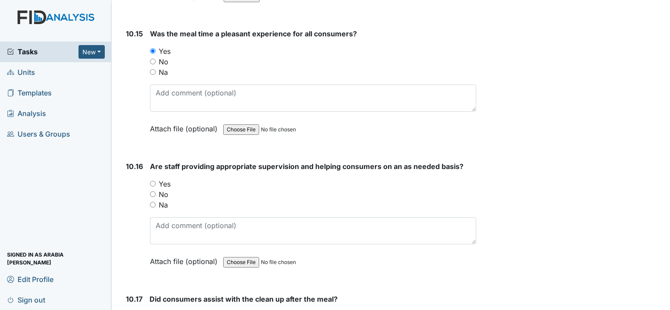
click at [164, 179] on label "Yes" at bounding box center [165, 184] width 12 height 11
click at [156, 181] on input "Yes" at bounding box center [153, 184] width 6 height 6
radio input "true"
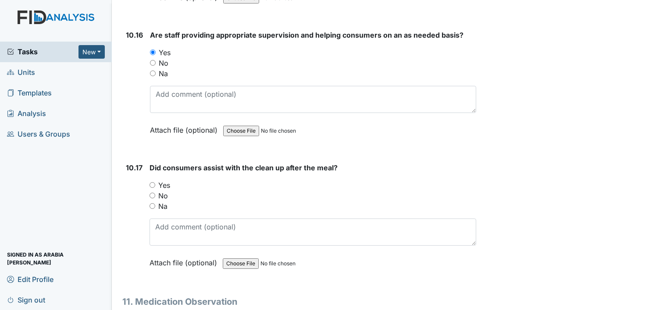
click at [164, 180] on label "Yes" at bounding box center [164, 185] width 12 height 11
click at [155, 182] on input "Yes" at bounding box center [153, 185] width 6 height 6
radio input "true"
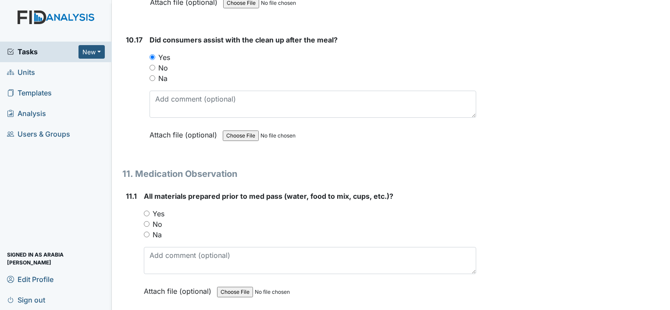
scroll to position [9736, 0]
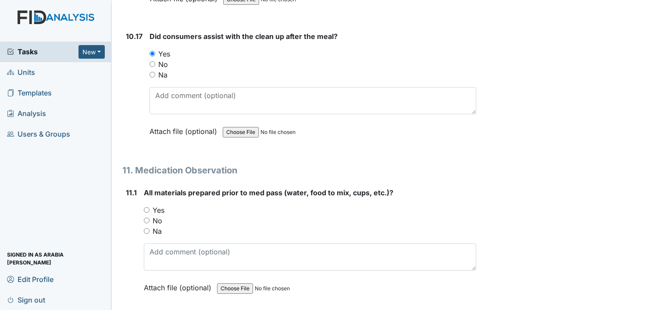
click at [160, 205] on label "Yes" at bounding box center [159, 210] width 12 height 11
click at [150, 207] on input "Yes" at bounding box center [147, 210] width 6 height 6
radio input "true"
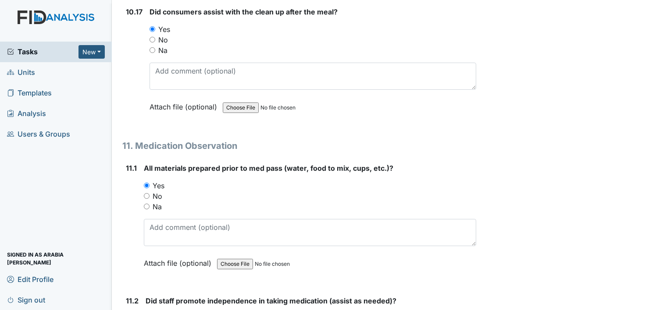
scroll to position [9823, 0]
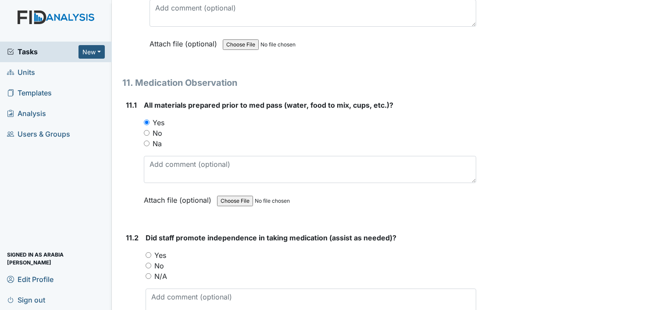
click at [161, 250] on label "Yes" at bounding box center [160, 255] width 12 height 11
click at [151, 253] on input "Yes" at bounding box center [149, 256] width 6 height 6
radio input "true"
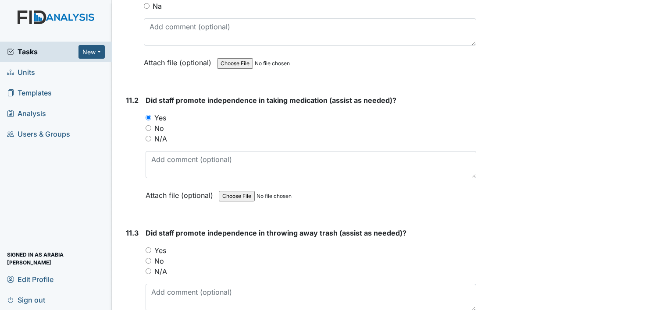
scroll to position [9999, 0]
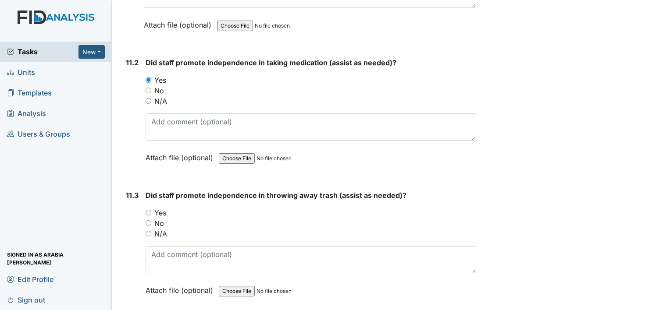
click at [157, 190] on div "Did staff promote independence in throwing away trash (assist as needed)? You m…" at bounding box center [311, 246] width 331 height 112
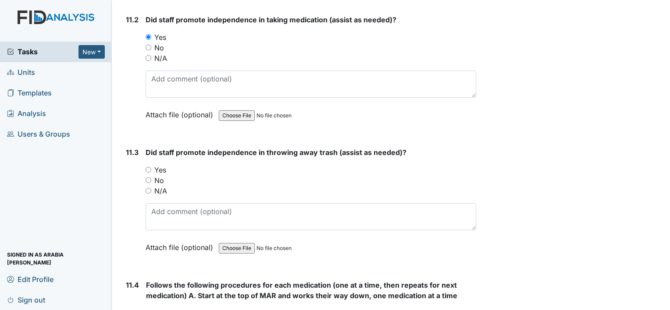
scroll to position [10043, 0]
click at [161, 164] on label "Yes" at bounding box center [160, 169] width 12 height 11
click at [151, 166] on input "Yes" at bounding box center [149, 169] width 6 height 6
radio input "true"
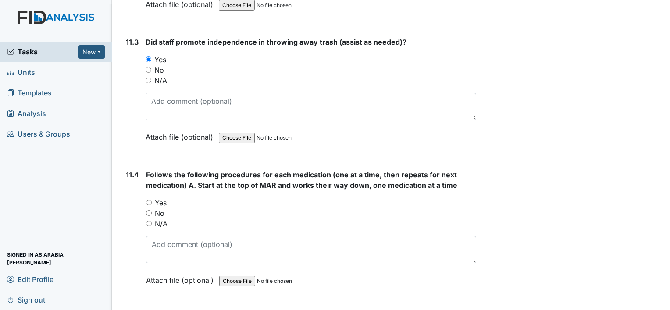
scroll to position [10174, 0]
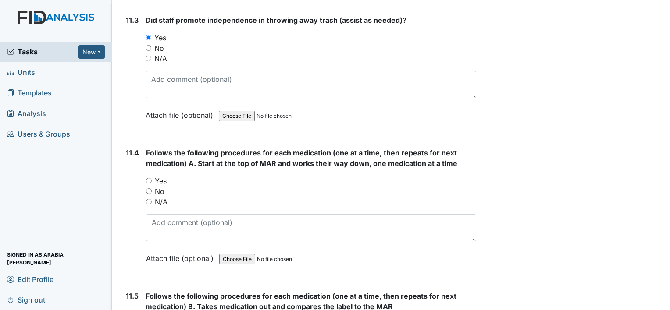
click at [156, 176] on label "Yes" at bounding box center [161, 181] width 12 height 11
click at [152, 178] on input "Yes" at bounding box center [149, 181] width 6 height 6
radio input "true"
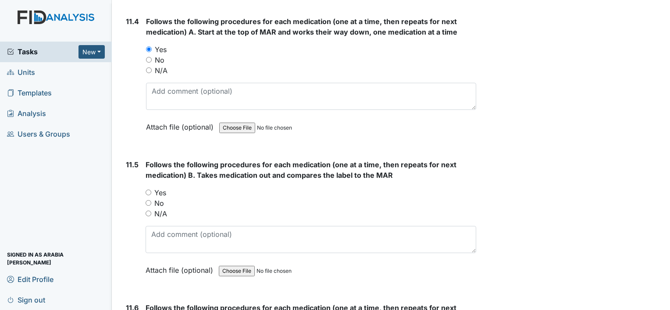
click at [161, 188] on label "Yes" at bounding box center [160, 193] width 12 height 11
click at [151, 190] on input "Yes" at bounding box center [149, 193] width 6 height 6
radio input "true"
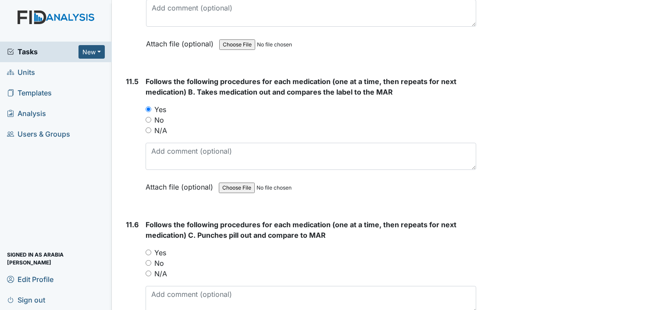
scroll to position [10393, 0]
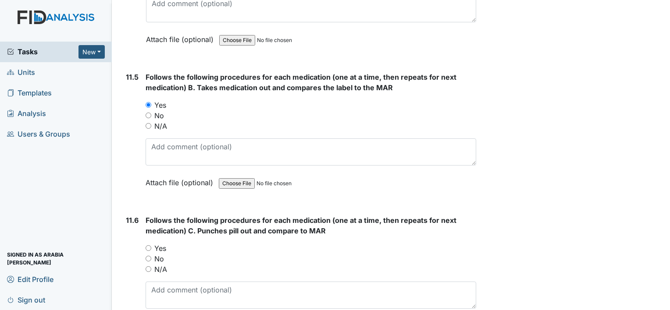
click at [155, 243] on label "Yes" at bounding box center [160, 248] width 12 height 11
click at [151, 246] on input "Yes" at bounding box center [149, 249] width 6 height 6
radio input "true"
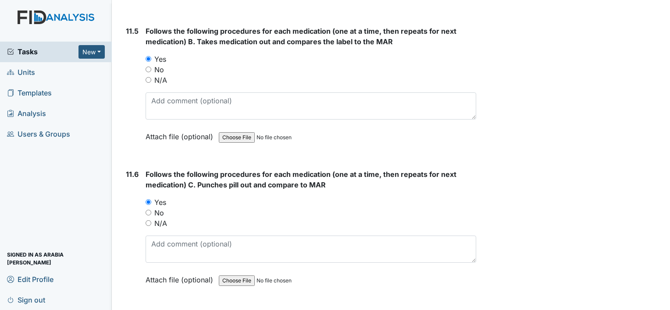
scroll to position [10437, 0]
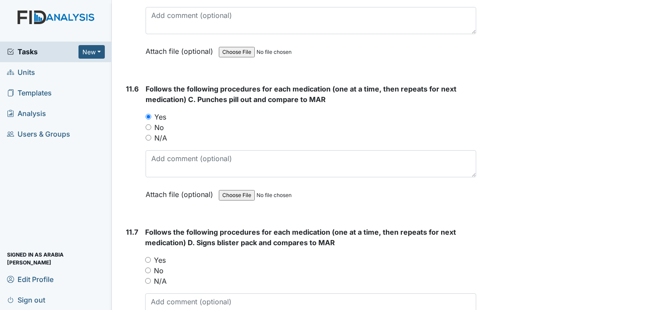
click at [160, 255] on label "Yes" at bounding box center [160, 260] width 12 height 11
click at [151, 257] on input "Yes" at bounding box center [148, 260] width 6 height 6
radio input "true"
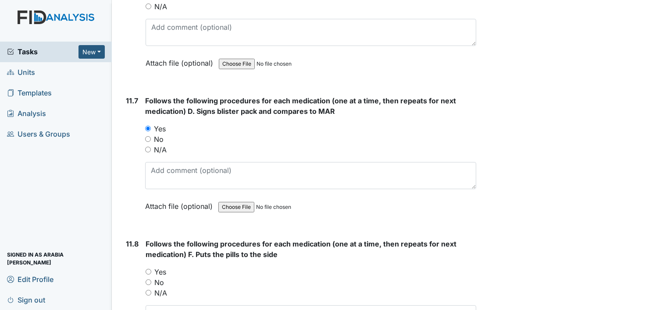
scroll to position [10700, 0]
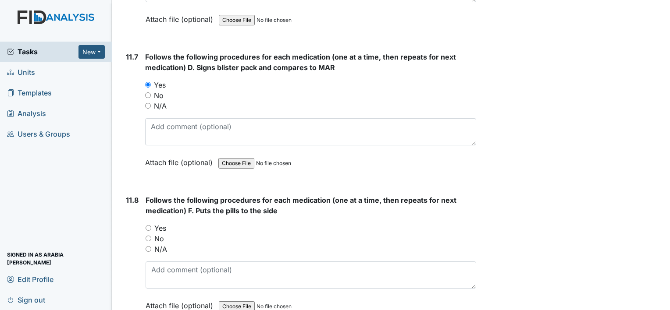
click at [162, 223] on label "Yes" at bounding box center [160, 228] width 12 height 11
click at [151, 225] on input "Yes" at bounding box center [149, 228] width 6 height 6
radio input "true"
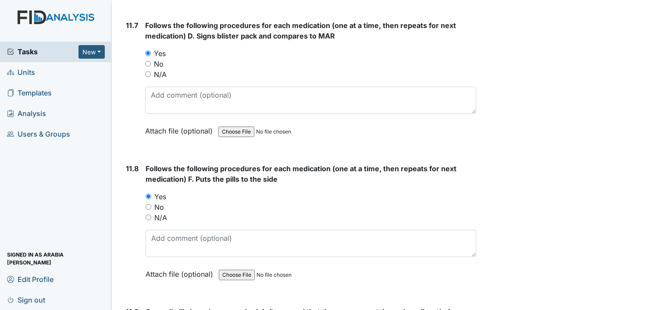
scroll to position [10832, 0]
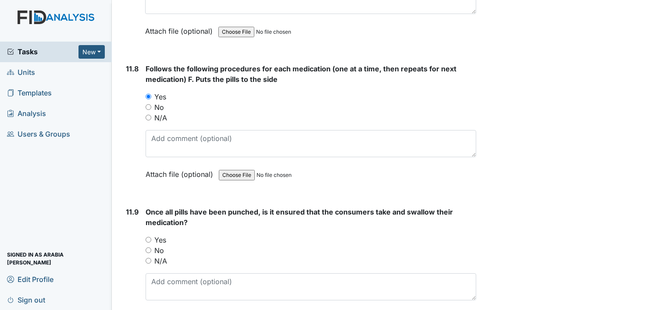
click at [164, 235] on label "Yes" at bounding box center [160, 240] width 12 height 11
click at [151, 237] on input "Yes" at bounding box center [149, 240] width 6 height 6
radio input "true"
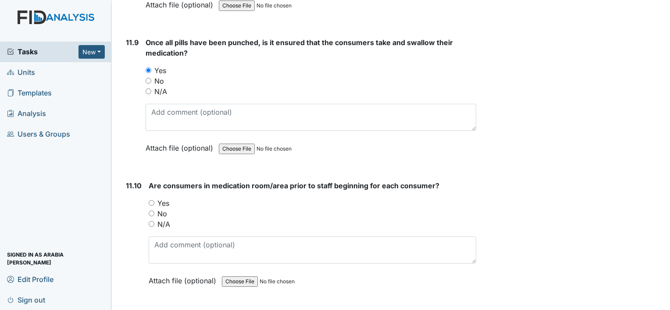
scroll to position [11007, 0]
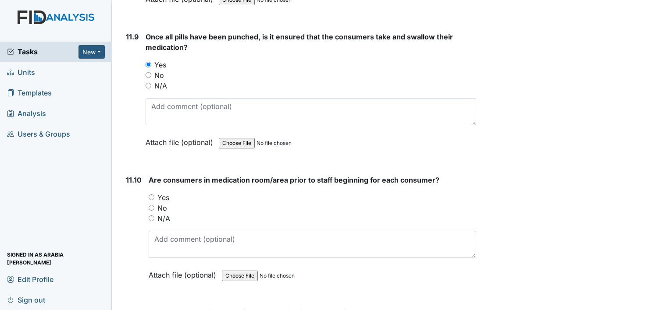
click at [159, 193] on label "Yes" at bounding box center [163, 198] width 12 height 11
click at [154, 195] on input "Yes" at bounding box center [152, 198] width 6 height 6
radio input "true"
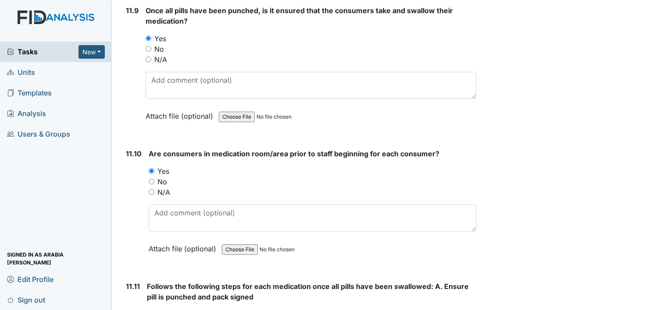
scroll to position [11095, 0]
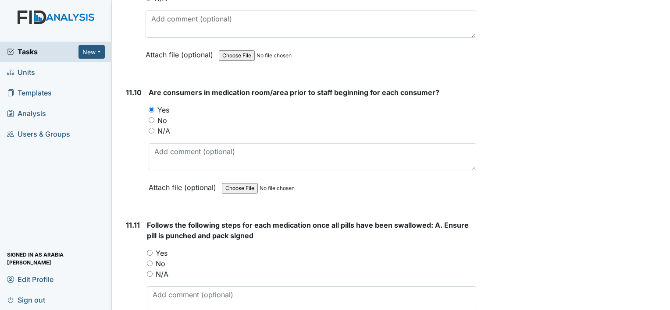
click at [161, 248] on label "Yes" at bounding box center [162, 253] width 12 height 11
click at [153, 250] on input "Yes" at bounding box center [150, 253] width 6 height 6
radio input "true"
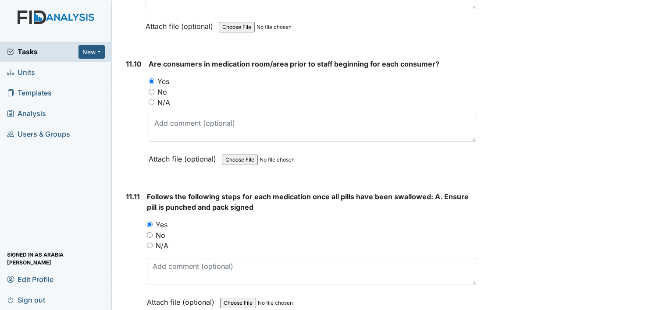
scroll to position [11270, 0]
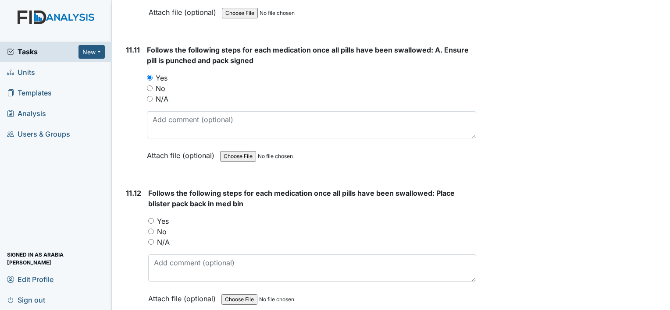
click at [160, 216] on label "Yes" at bounding box center [163, 221] width 12 height 11
click at [154, 218] on input "Yes" at bounding box center [151, 221] width 6 height 6
radio input "true"
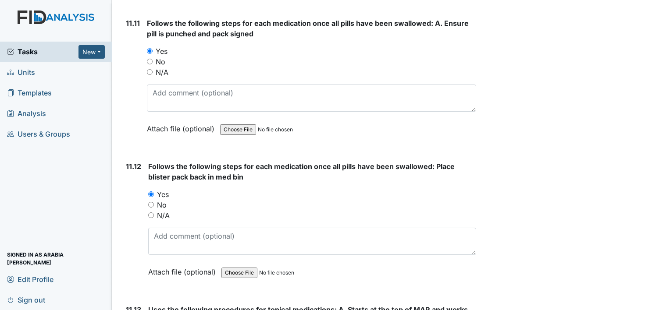
scroll to position [11358, 0]
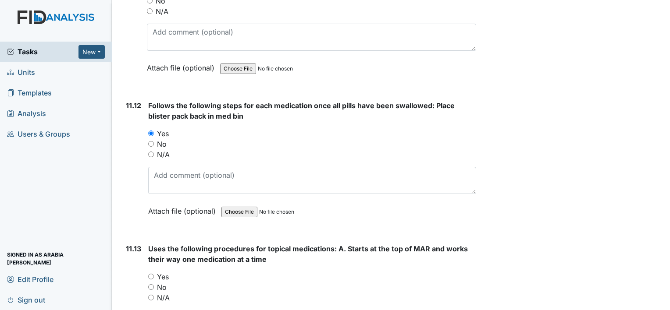
click at [162, 272] on label "Yes" at bounding box center [163, 277] width 12 height 11
click at [154, 274] on input "Yes" at bounding box center [151, 277] width 6 height 6
radio input "true"
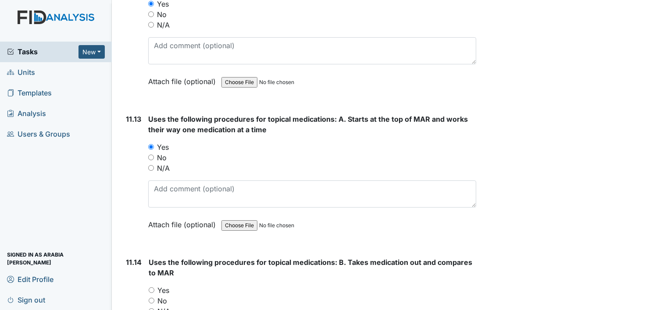
scroll to position [11490, 0]
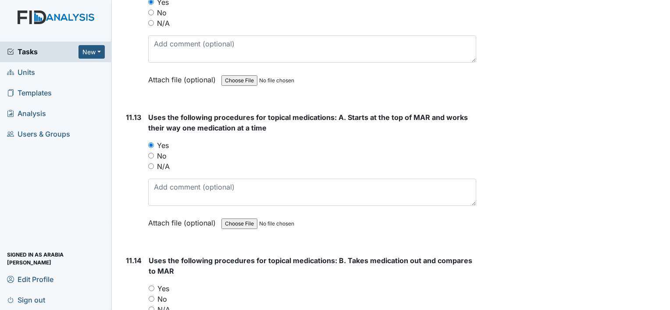
click at [161, 284] on label "Yes" at bounding box center [163, 289] width 12 height 11
click at [154, 286] on input "Yes" at bounding box center [152, 289] width 6 height 6
radio input "true"
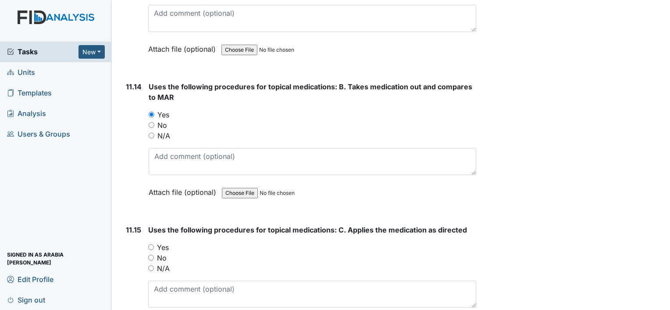
scroll to position [11665, 0]
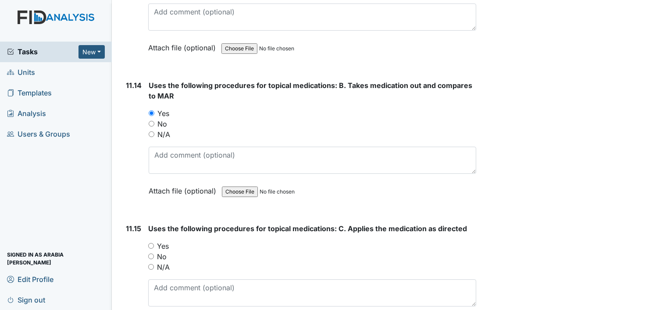
click at [165, 241] on label "Yes" at bounding box center [163, 246] width 12 height 11
click at [154, 243] on input "Yes" at bounding box center [151, 246] width 6 height 6
radio input "true"
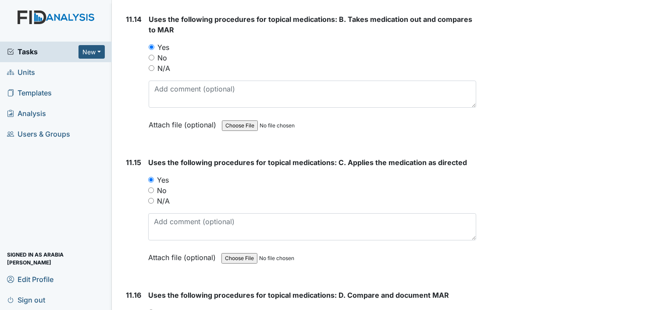
scroll to position [11753, 0]
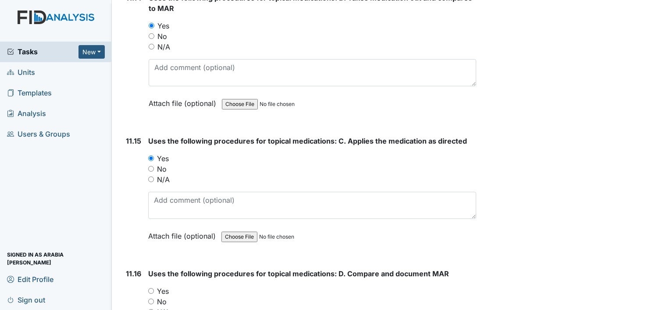
click at [154, 286] on div "Yes" at bounding box center [312, 291] width 328 height 11
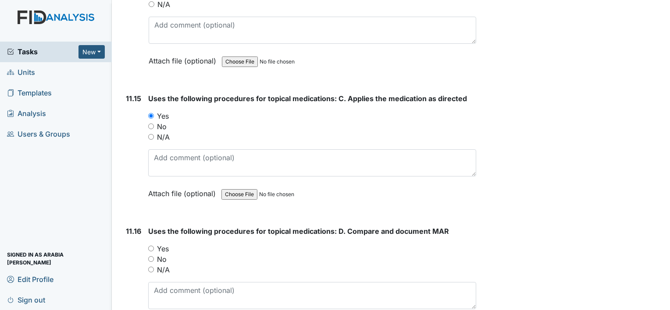
scroll to position [11797, 0]
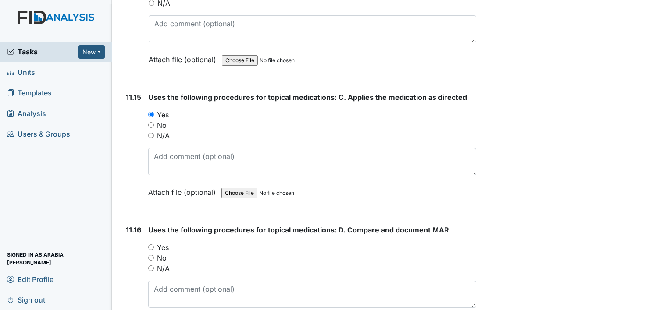
click at [151, 245] on input "Yes" at bounding box center [151, 248] width 6 height 6
radio input "true"
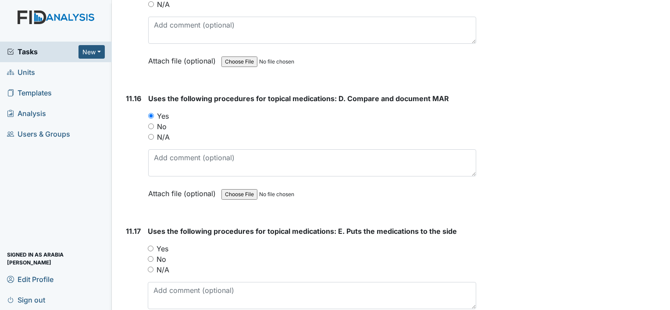
click at [157, 244] on label "Yes" at bounding box center [163, 249] width 12 height 11
click at [153, 246] on input "Yes" at bounding box center [151, 249] width 6 height 6
radio input "true"
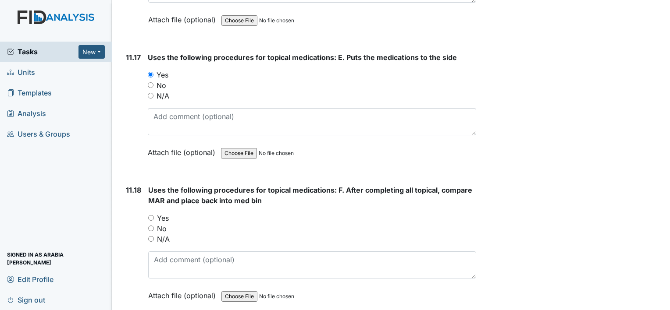
scroll to position [12104, 0]
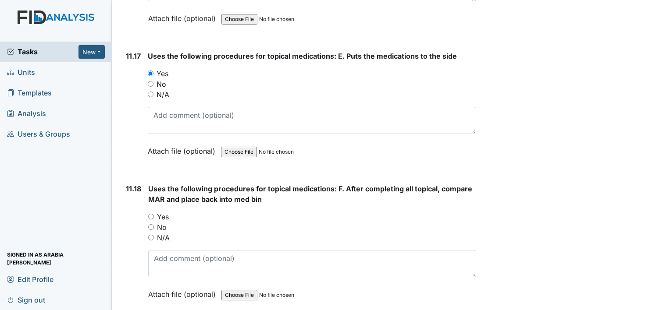
click at [158, 212] on label "Yes" at bounding box center [163, 217] width 12 height 11
click at [154, 214] on input "Yes" at bounding box center [151, 217] width 6 height 6
radio input "true"
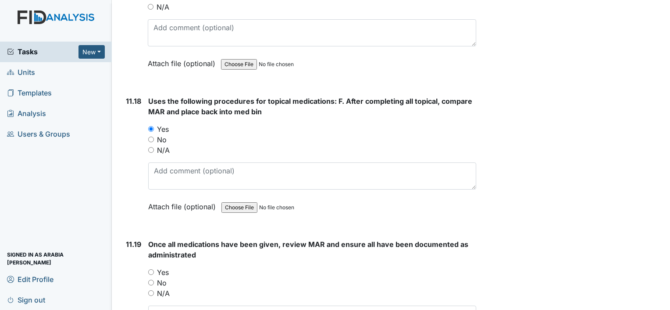
click at [165, 268] on label "Yes" at bounding box center [163, 273] width 12 height 11
click at [154, 270] on input "Yes" at bounding box center [151, 273] width 6 height 6
radio input "true"
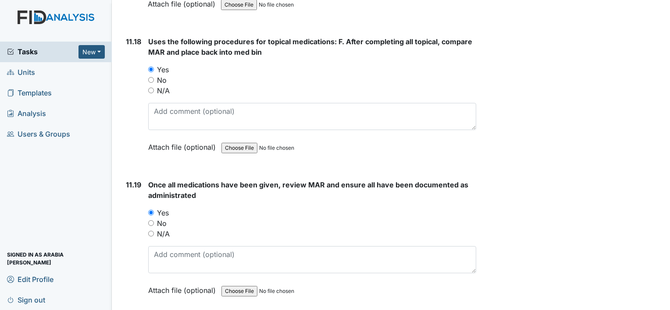
scroll to position [12367, 0]
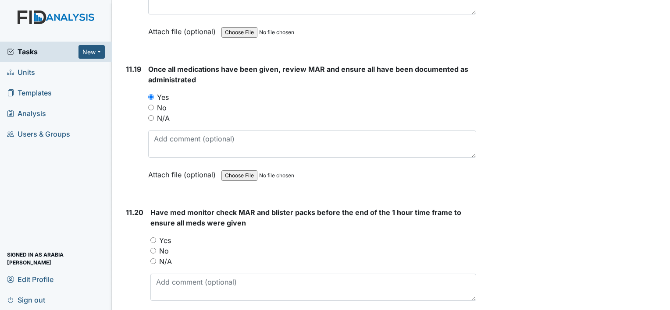
click at [165, 235] on label "Yes" at bounding box center [165, 240] width 12 height 11
click at [156, 238] on input "Yes" at bounding box center [153, 241] width 6 height 6
radio input "true"
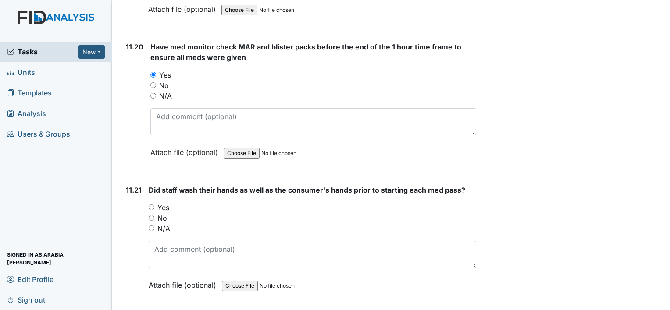
scroll to position [12542, 0]
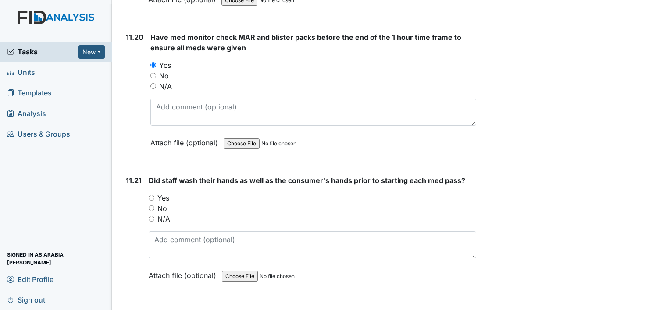
click at [151, 195] on input "Yes" at bounding box center [152, 198] width 6 height 6
radio input "true"
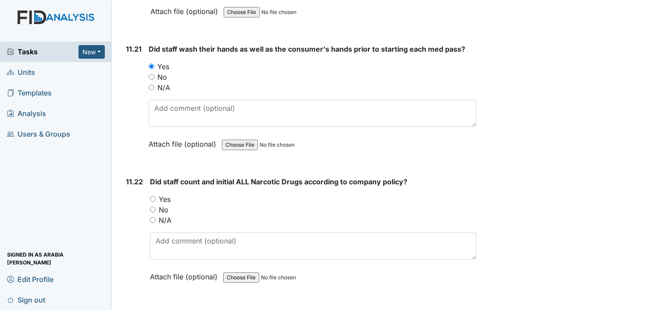
click at [153, 196] on input "Yes" at bounding box center [153, 199] width 6 height 6
radio input "true"
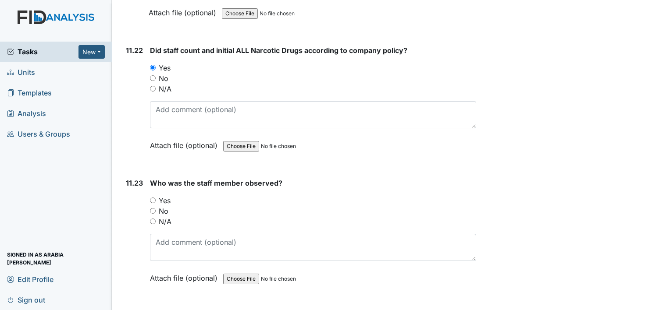
click at [153, 198] on input "Yes" at bounding box center [153, 201] width 6 height 6
radio input "true"
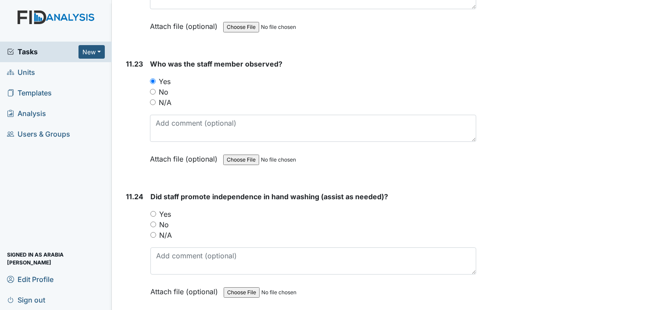
scroll to position [12893, 0]
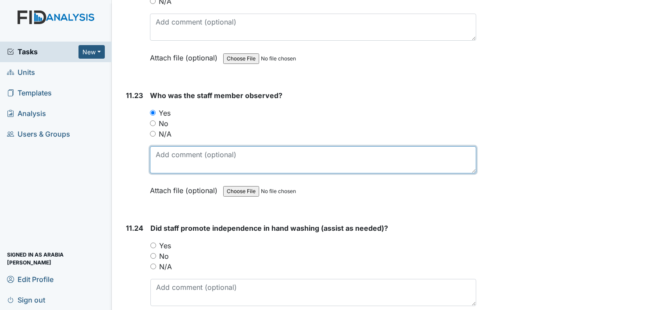
click at [189, 146] on textarea at bounding box center [313, 159] width 326 height 27
type textarea "[PERSON_NAME]"
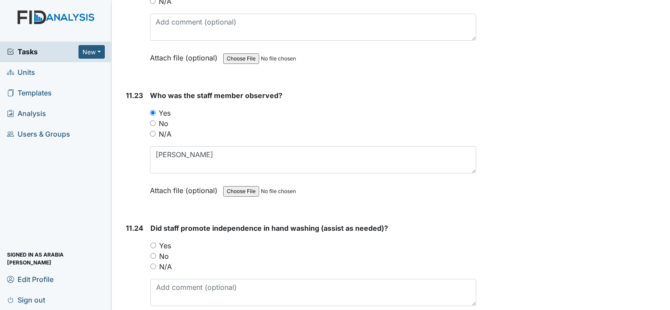
click at [159, 241] on label "Yes" at bounding box center [165, 246] width 12 height 11
click at [156, 243] on input "Yes" at bounding box center [153, 246] width 6 height 6
radio input "true"
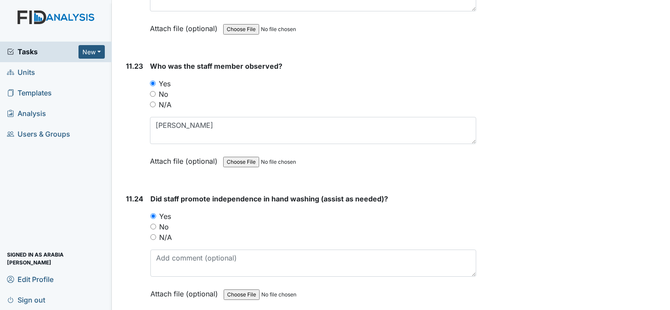
scroll to position [13025, 0]
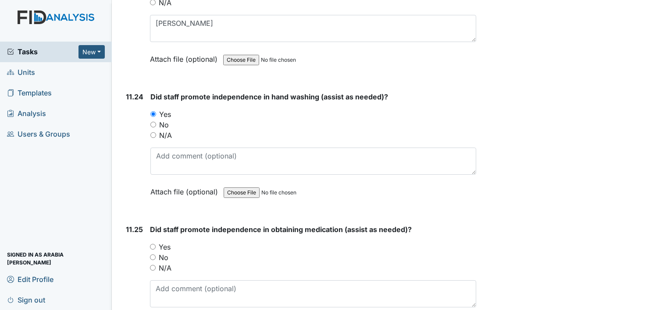
click at [161, 242] on label "Yes" at bounding box center [165, 247] width 12 height 11
click at [156, 244] on input "Yes" at bounding box center [153, 247] width 6 height 6
radio input "true"
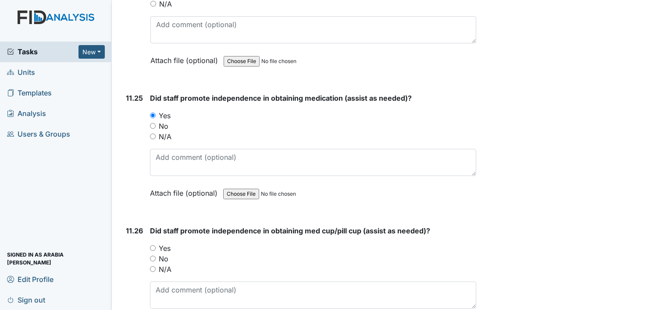
click at [169, 243] on label "Yes" at bounding box center [165, 248] width 12 height 11
click at [156, 246] on input "Yes" at bounding box center [153, 249] width 6 height 6
radio input "true"
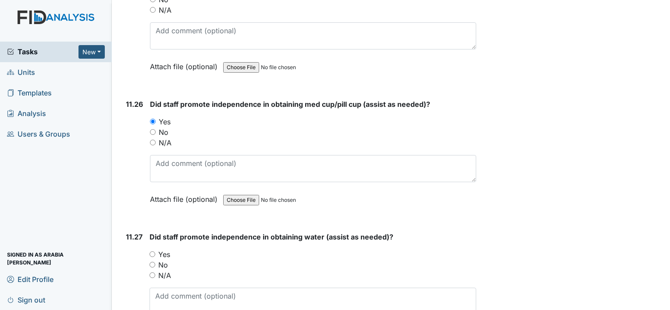
scroll to position [13288, 0]
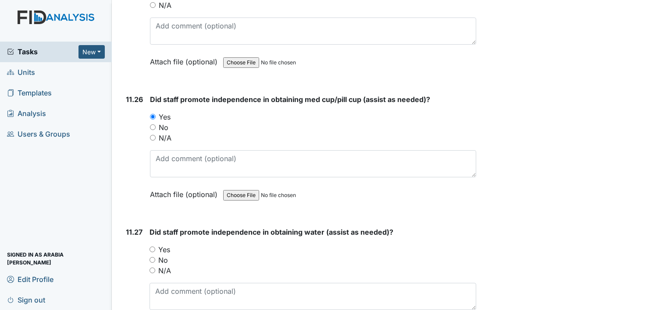
click at [169, 245] on label "Yes" at bounding box center [164, 250] width 12 height 11
click at [155, 247] on input "Yes" at bounding box center [153, 250] width 6 height 6
radio input "true"
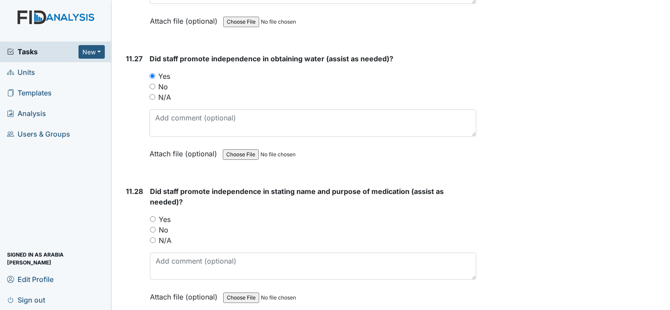
scroll to position [13463, 0]
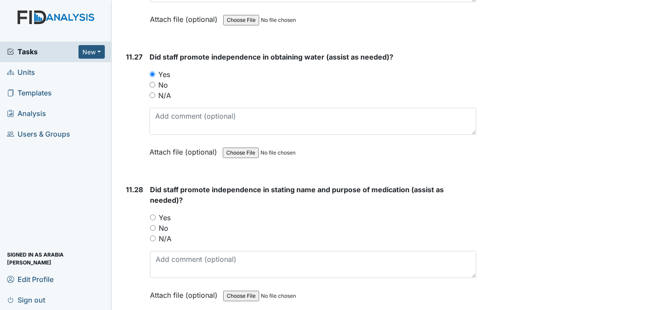
click at [164, 213] on label "Yes" at bounding box center [165, 218] width 12 height 11
click at [156, 215] on input "Yes" at bounding box center [153, 218] width 6 height 6
radio input "true"
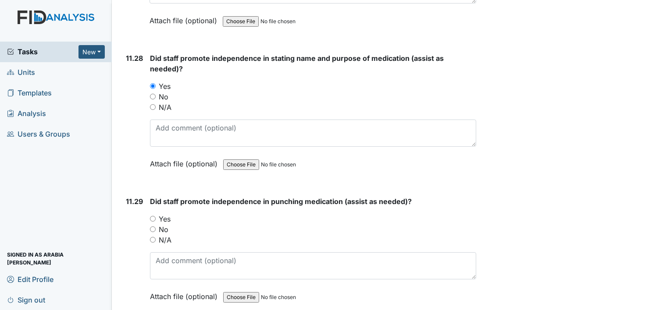
click at [167, 214] on label "Yes" at bounding box center [165, 219] width 12 height 11
click at [156, 216] on input "Yes" at bounding box center [153, 219] width 6 height 6
radio input "true"
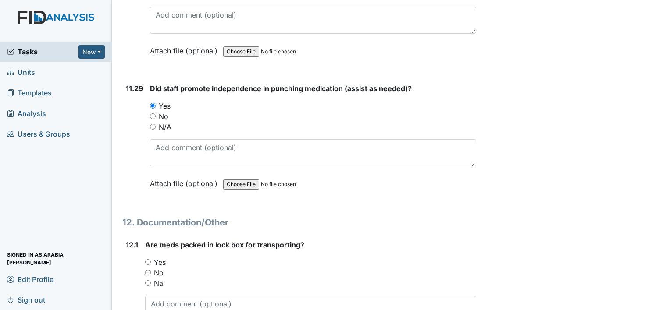
scroll to position [13726, 0]
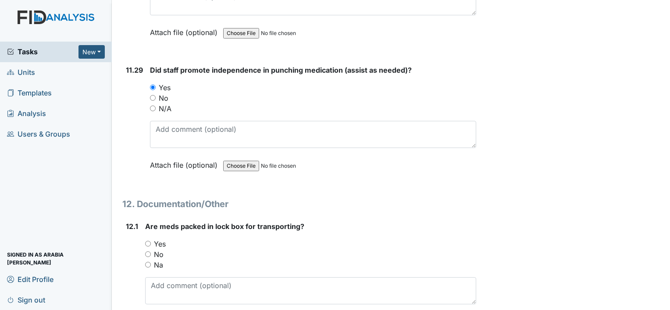
click at [159, 239] on label "Yes" at bounding box center [160, 244] width 12 height 11
click at [151, 241] on input "Yes" at bounding box center [148, 244] width 6 height 6
radio input "true"
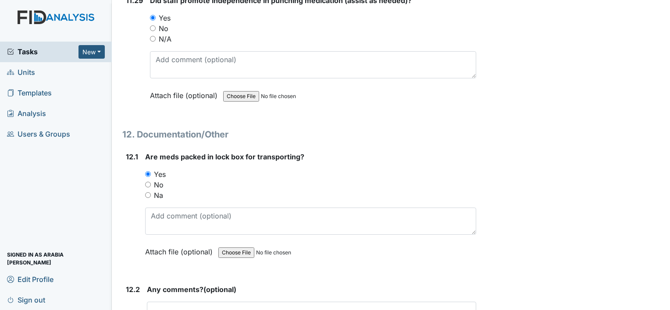
scroll to position [13814, 0]
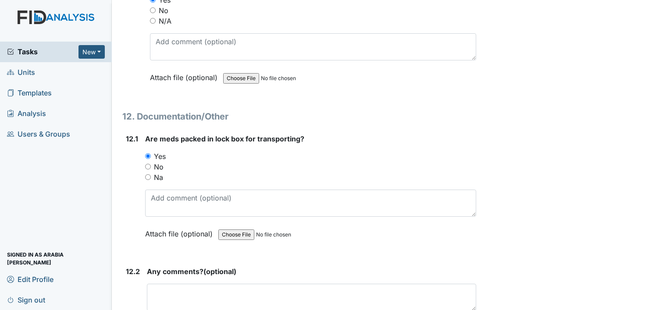
click at [157, 172] on label "Na" at bounding box center [158, 177] width 9 height 11
click at [151, 175] on input "Na" at bounding box center [148, 178] width 6 height 6
radio input "true"
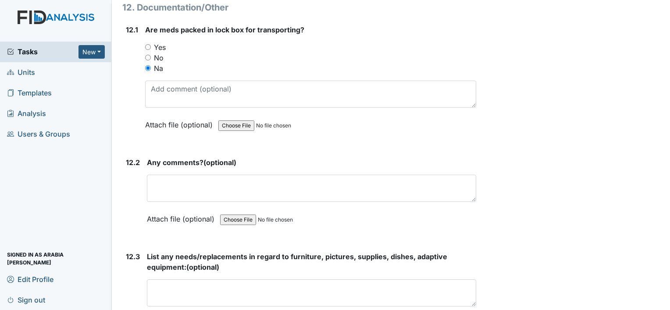
scroll to position [14033, 0]
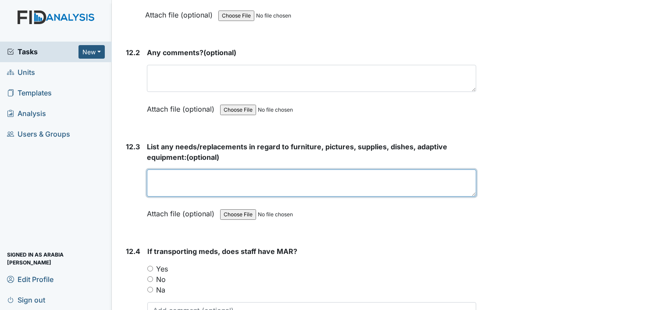
click at [183, 170] on textarea at bounding box center [311, 183] width 329 height 27
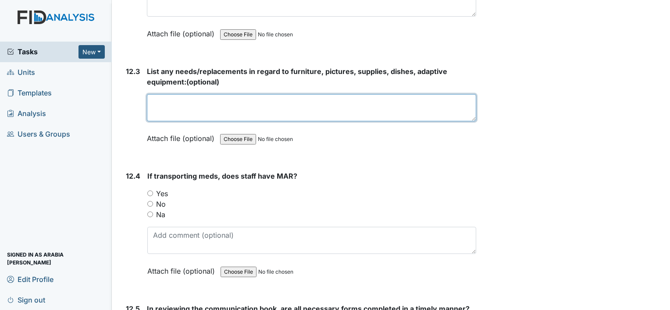
scroll to position [14121, 0]
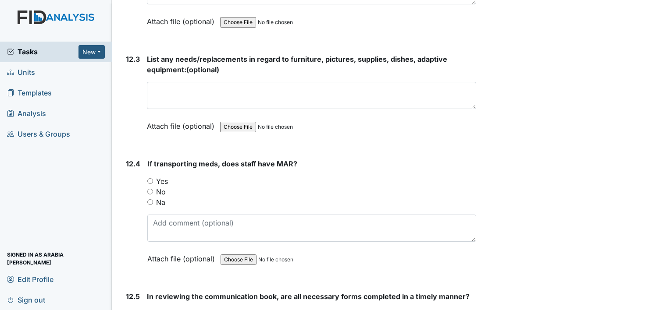
click at [163, 176] on label "Yes" at bounding box center [162, 181] width 12 height 11
click at [153, 178] on input "Yes" at bounding box center [150, 181] width 6 height 6
radio input "true"
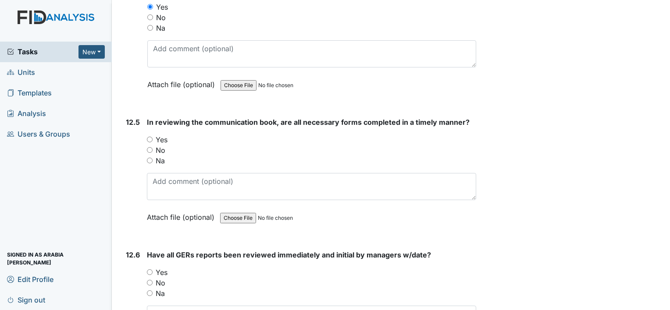
scroll to position [14296, 0]
click at [162, 134] on label "Yes" at bounding box center [162, 139] width 12 height 11
click at [153, 136] on input "Yes" at bounding box center [150, 139] width 6 height 6
radio input "true"
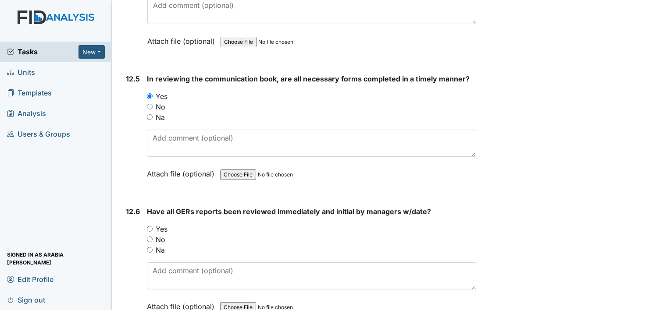
scroll to position [14340, 0]
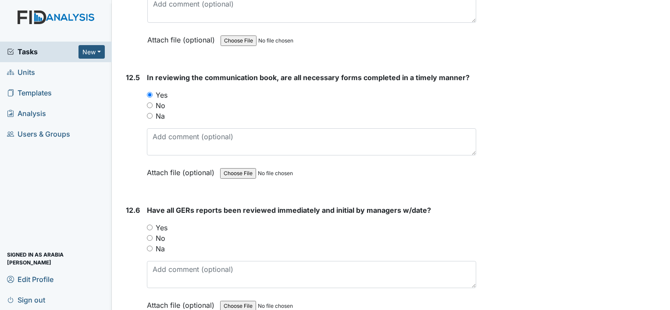
click at [156, 223] on label "Yes" at bounding box center [162, 228] width 12 height 11
click at [153, 225] on input "Yes" at bounding box center [150, 228] width 6 height 6
radio input "true"
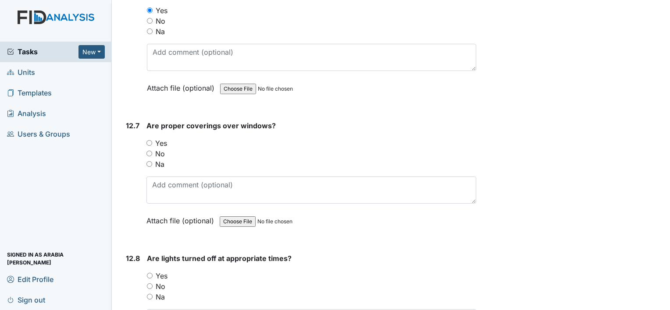
scroll to position [14560, 0]
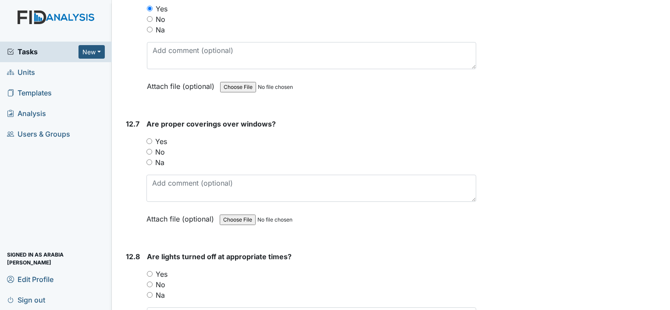
click at [165, 136] on label "Yes" at bounding box center [161, 141] width 12 height 11
click at [152, 139] on input "Yes" at bounding box center [149, 142] width 6 height 6
radio input "true"
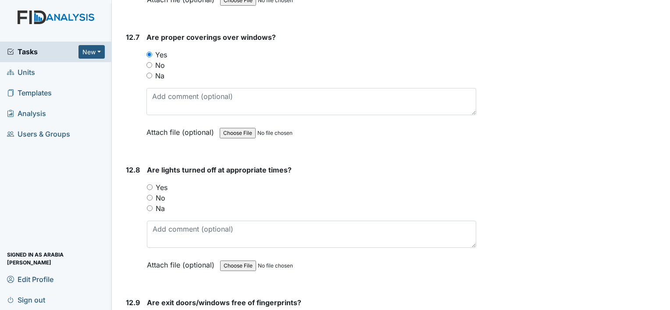
scroll to position [14647, 0]
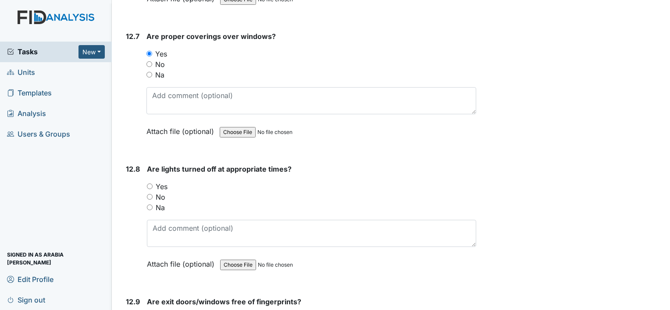
click at [162, 182] on label "Yes" at bounding box center [162, 187] width 12 height 11
click at [153, 184] on input "Yes" at bounding box center [150, 187] width 6 height 6
radio input "true"
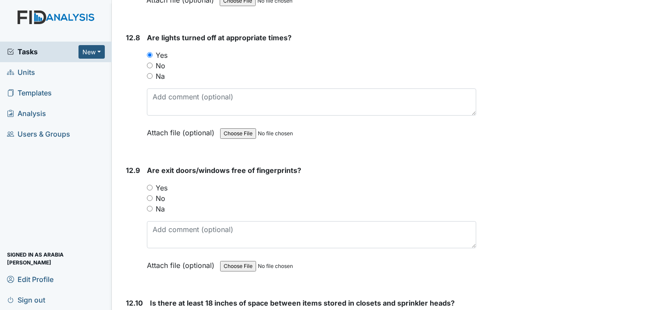
click at [163, 183] on label "Yes" at bounding box center [162, 188] width 12 height 11
click at [153, 185] on input "Yes" at bounding box center [150, 188] width 6 height 6
radio input "true"
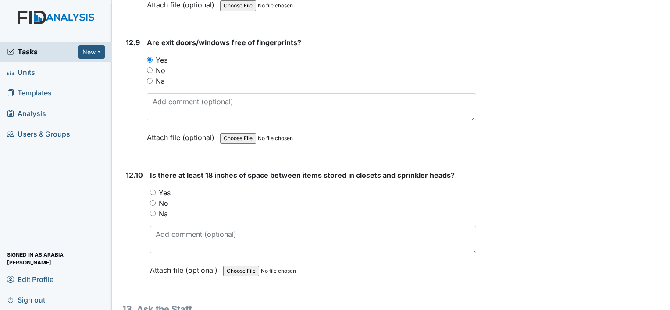
scroll to position [14910, 0]
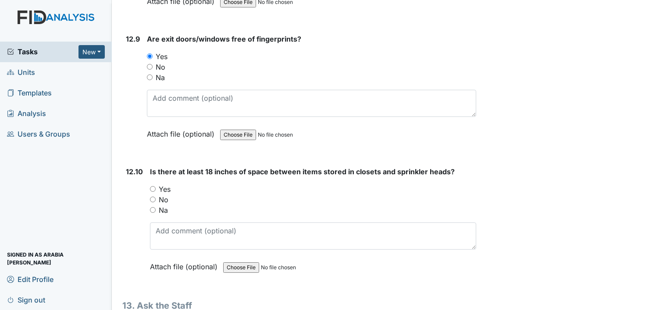
click at [167, 184] on label "Yes" at bounding box center [165, 189] width 12 height 11
click at [156, 186] on input "Yes" at bounding box center [153, 189] width 6 height 6
radio input "true"
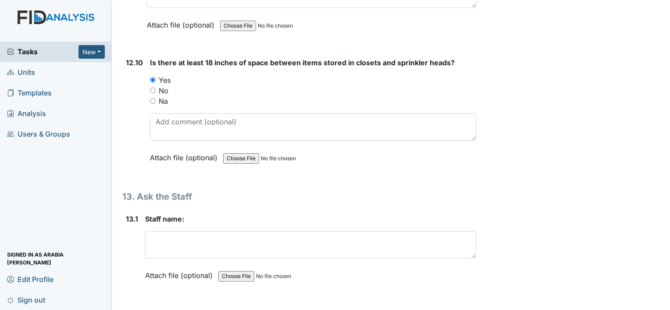
scroll to position [15042, 0]
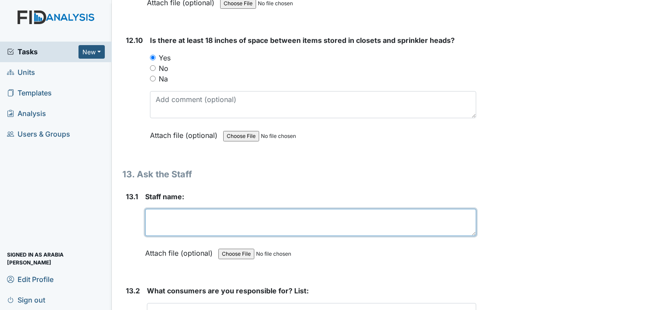
click at [174, 209] on textarea at bounding box center [310, 222] width 331 height 27
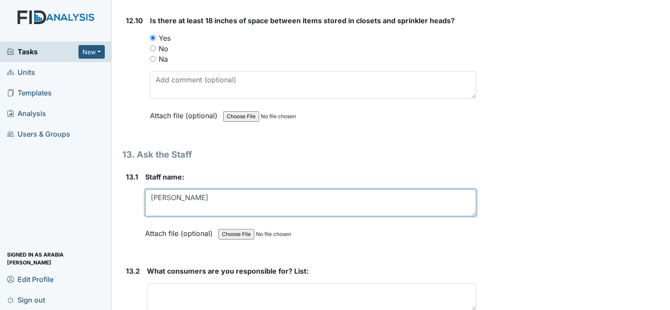
scroll to position [15086, 0]
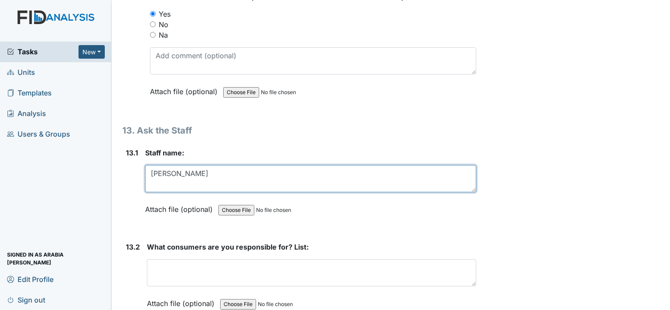
type textarea "[PERSON_NAME]"
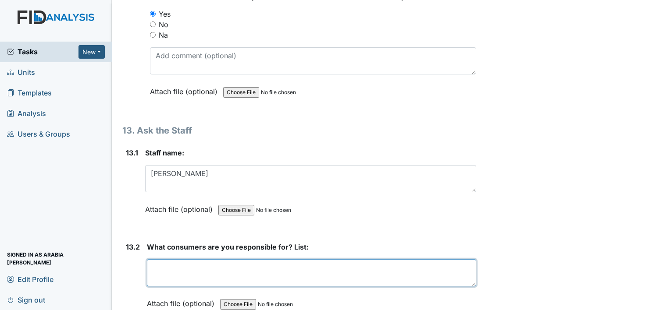
click at [234, 260] on textarea at bounding box center [311, 273] width 329 height 27
type textarea "R"
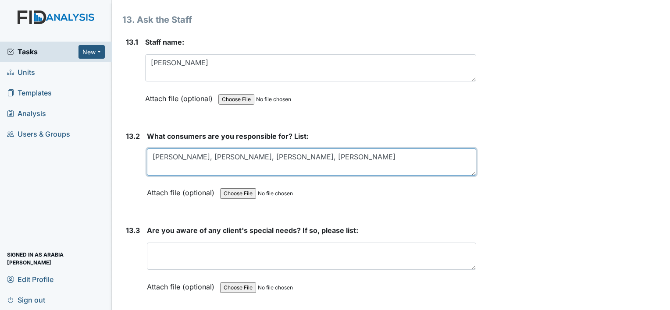
scroll to position [15217, 0]
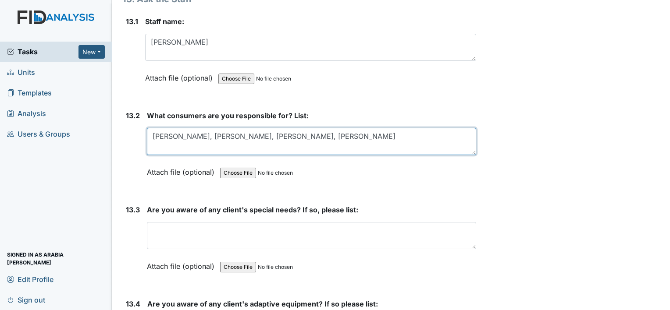
type textarea "[PERSON_NAME], [PERSON_NAME], [PERSON_NAME], [PERSON_NAME]"
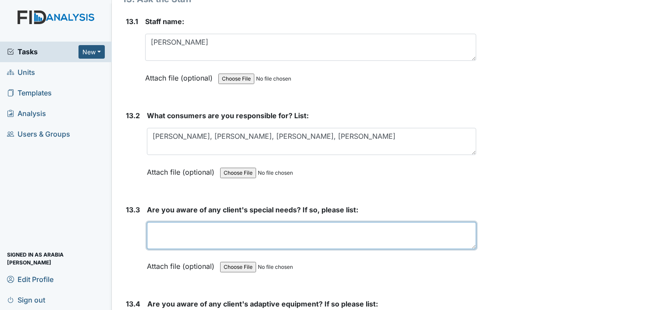
click at [268, 222] on textarea at bounding box center [311, 235] width 329 height 27
type textarea "none"
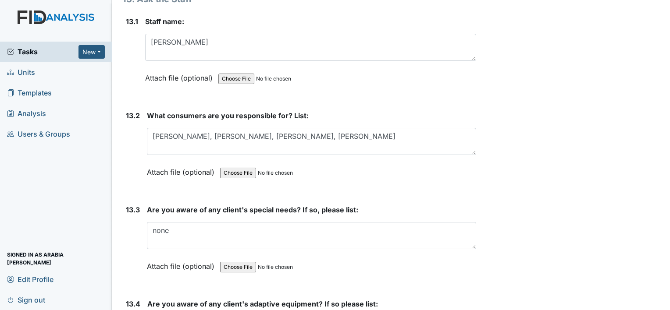
type textarea "[PERSON_NAME] [MEDICAL_DATA]"
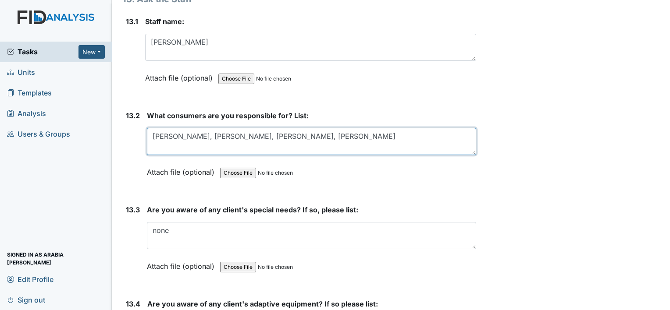
click at [248, 128] on textarea "[PERSON_NAME], [PERSON_NAME], [PERSON_NAME], [PERSON_NAME]" at bounding box center [311, 141] width 329 height 27
type textarea "[PERSON_NAME], [PERSON_NAME], [PERSON_NAME], [PERSON_NAME]"
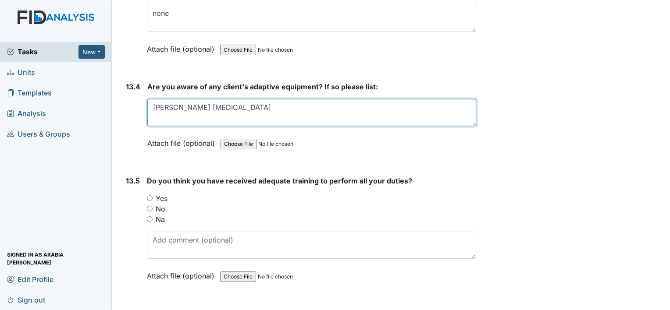
scroll to position [15437, 0]
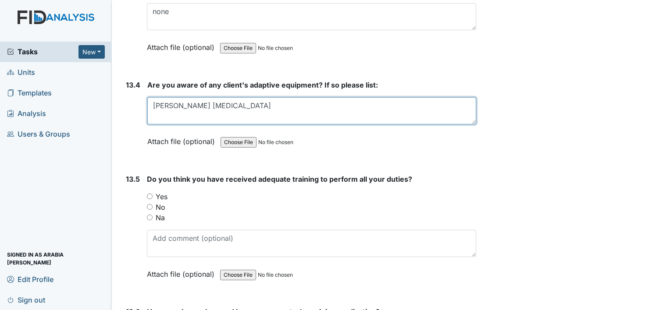
type textarea "[PERSON_NAME] [MEDICAL_DATA]"
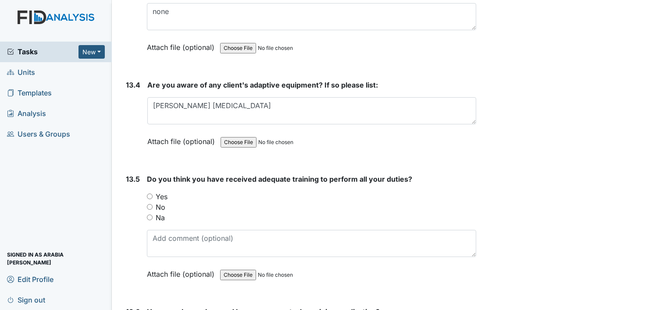
click at [202, 213] on div "Na" at bounding box center [311, 218] width 329 height 11
click at [159, 192] on label "Yes" at bounding box center [162, 197] width 12 height 11
click at [153, 194] on input "Yes" at bounding box center [150, 197] width 6 height 6
radio input "true"
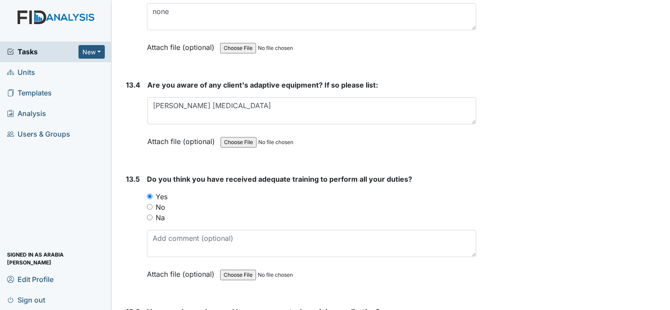
radio input "true"
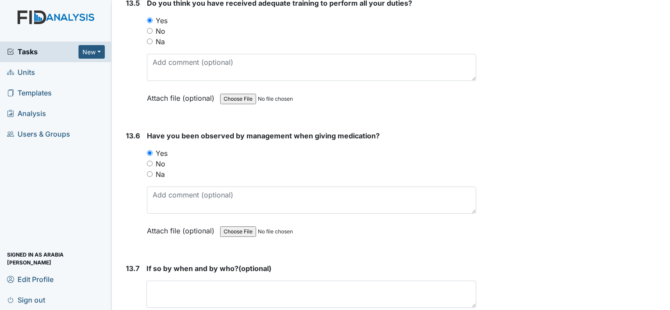
scroll to position [15612, 0]
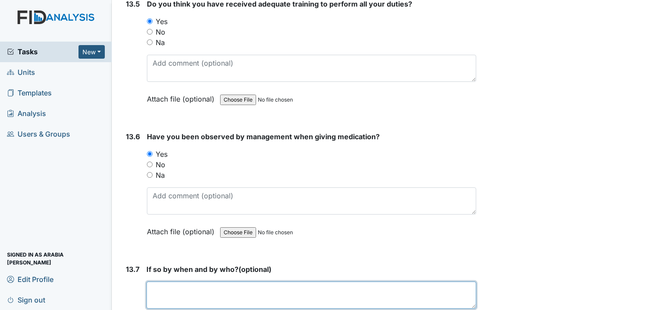
click at [251, 282] on textarea at bounding box center [311, 295] width 330 height 27
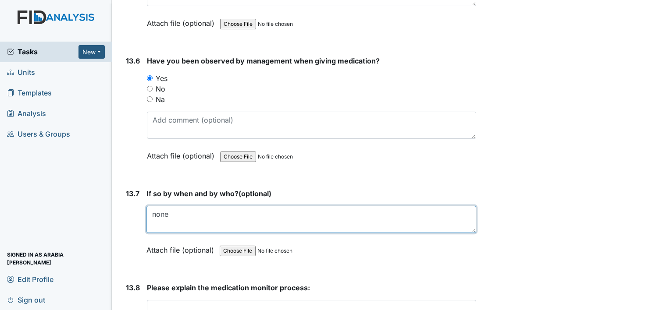
scroll to position [15700, 0]
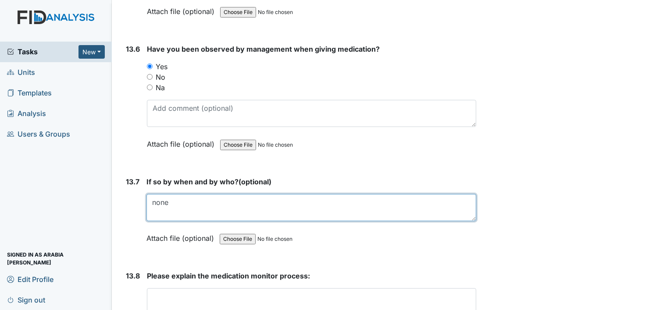
type textarea "none"
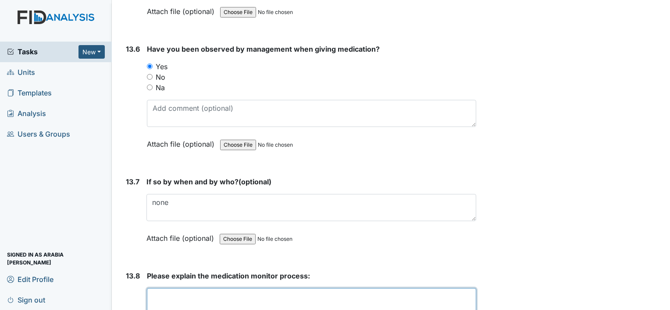
click at [228, 289] on textarea at bounding box center [311, 302] width 329 height 27
paste textarea "Ensure the medication, dosage, route, and timing are correct. Check for [MEDICA…"
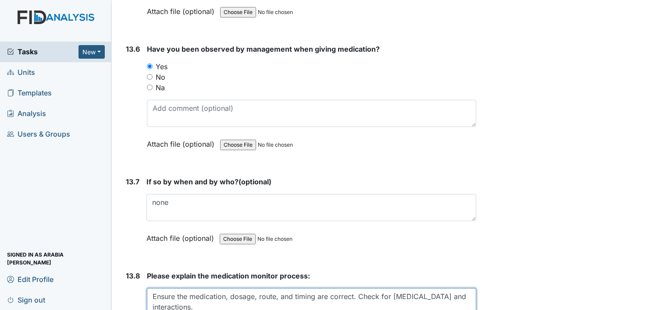
paste textarea "Wash hands, gather supplies, and confirm medication label matches the prescript…"
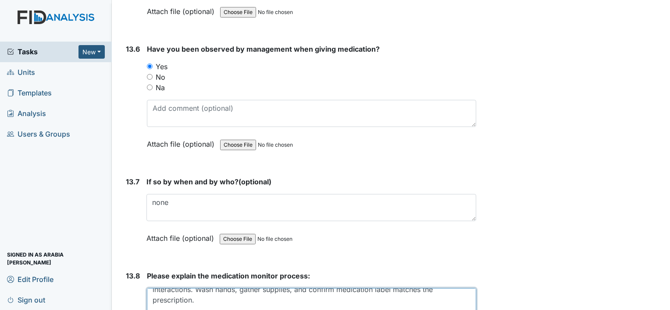
scroll to position [42, 0]
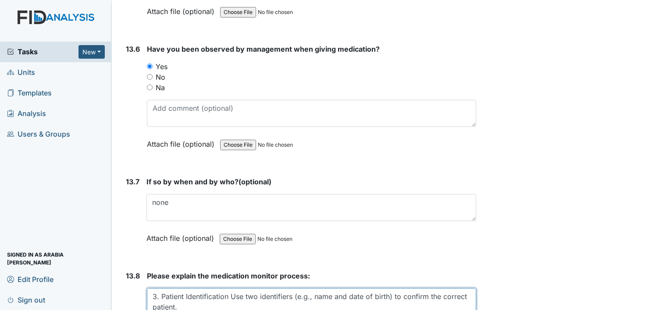
click at [160, 289] on textarea "Ensure the medication, dosage, route, and timing are correct. Check for [MEDICA…" at bounding box center [311, 302] width 329 height 27
drag, startPoint x: 330, startPoint y: 222, endPoint x: 426, endPoint y: 225, distance: 96.5
click at [426, 289] on textarea "Ensure the medication, dosage, route, and timing are correct. Check for [MEDICA…" at bounding box center [311, 302] width 329 height 27
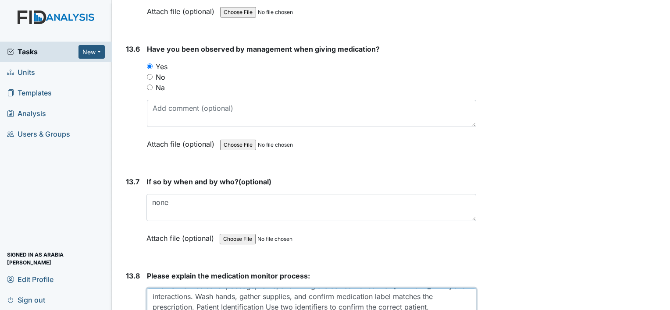
click at [432, 289] on textarea "Ensure the medication, dosage, route, and timing are correct. Check for [MEDICA…" at bounding box center [311, 302] width 329 height 27
click at [437, 289] on textarea "Ensure the medication, dosage, route, and timing are correct. Check for [MEDICA…" at bounding box center [311, 302] width 329 height 27
paste textarea "Explain the medication’s purpose"
paste textarea "Give the medication"
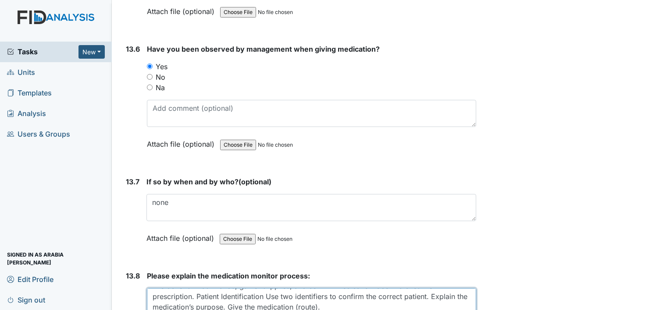
paste textarea "Record the medication name, dose, time, route, and any observations in the pati…"
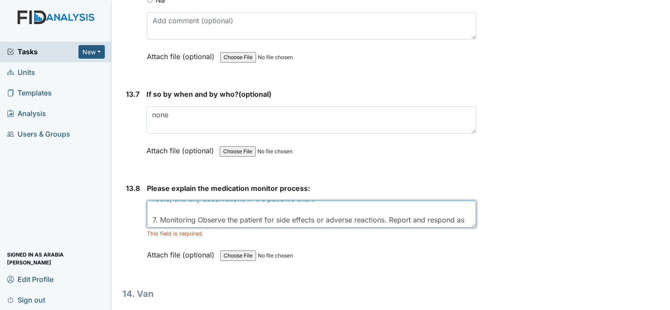
scroll to position [53, 0]
click at [160, 201] on textarea "Ensure the medication, dosage, route, and timing are correct. Check for [MEDICA…" at bounding box center [311, 214] width 329 height 27
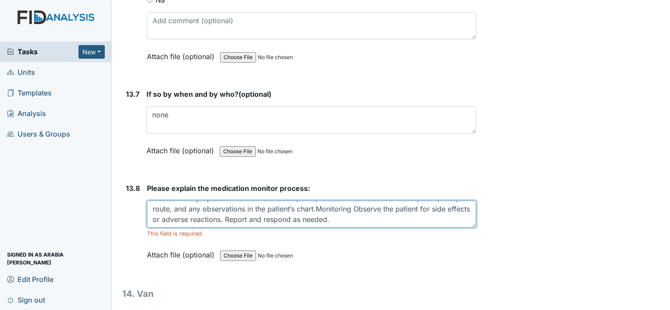
scroll to position [42, 0]
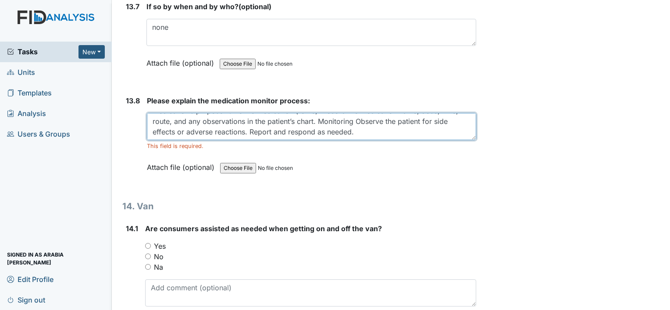
type textarea "Ensure the medication, dosage, route, and timing are correct. Check for [MEDICA…"
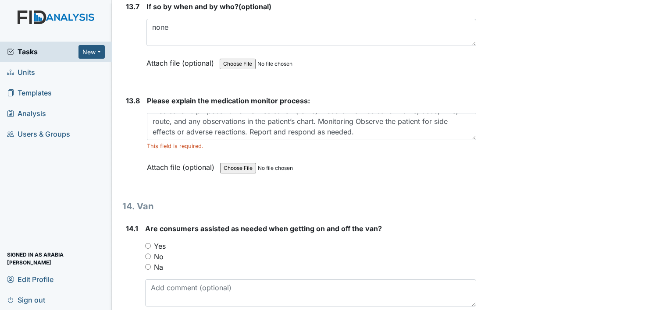
click at [161, 241] on label "Yes" at bounding box center [160, 246] width 12 height 11
click at [151, 243] on input "Yes" at bounding box center [148, 246] width 6 height 6
radio input "true"
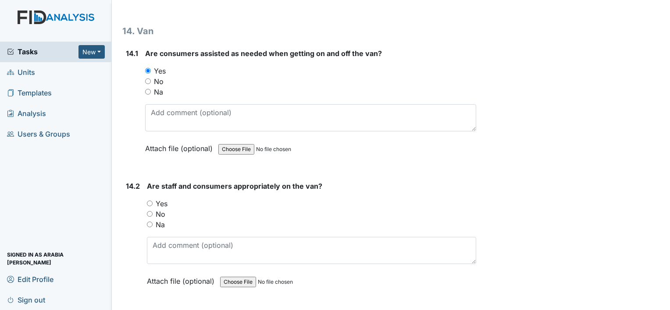
click at [161, 199] on label "Yes" at bounding box center [162, 204] width 12 height 11
click at [153, 201] on input "Yes" at bounding box center [150, 204] width 6 height 6
radio input "true"
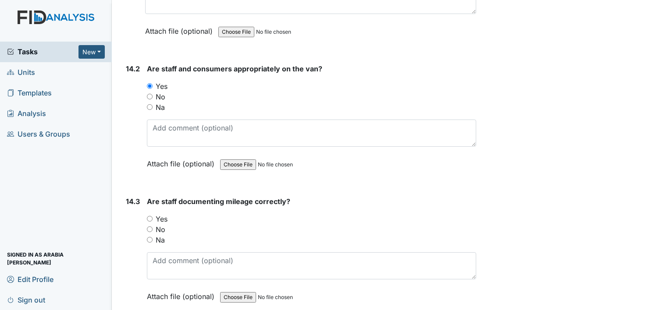
scroll to position [16182, 0]
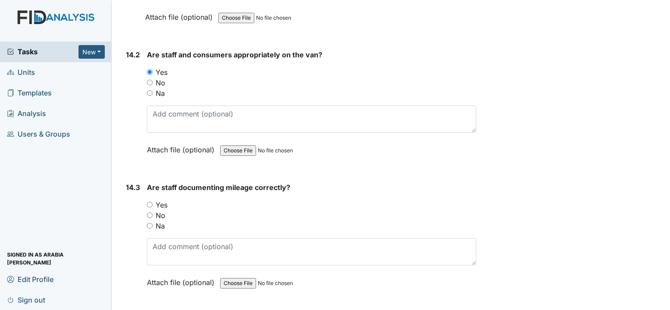
click at [167, 200] on label "Yes" at bounding box center [162, 205] width 12 height 11
click at [153, 202] on input "Yes" at bounding box center [150, 205] width 6 height 6
radio input "true"
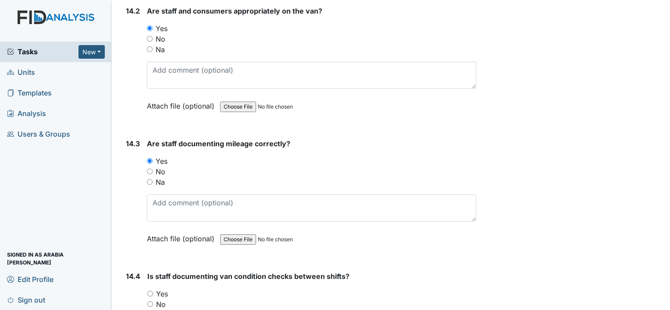
click at [159, 289] on label "Yes" at bounding box center [162, 294] width 12 height 11
click at [153, 291] on input "Yes" at bounding box center [150, 294] width 6 height 6
radio input "true"
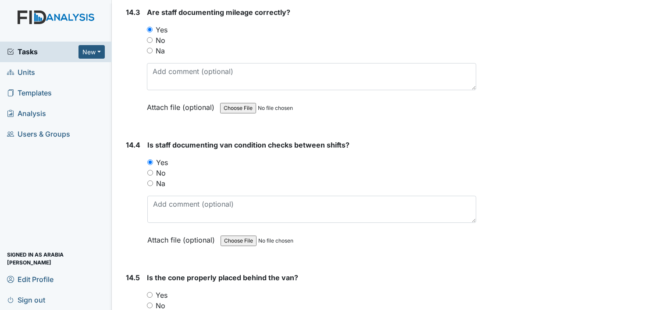
click at [159, 290] on label "Yes" at bounding box center [162, 295] width 12 height 11
click at [153, 293] on input "Yes" at bounding box center [150, 296] width 6 height 6
radio input "true"
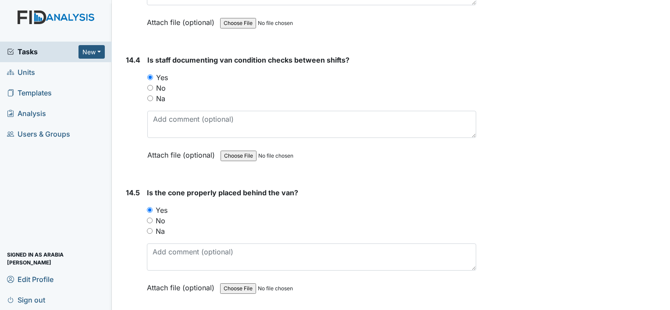
scroll to position [16489, 0]
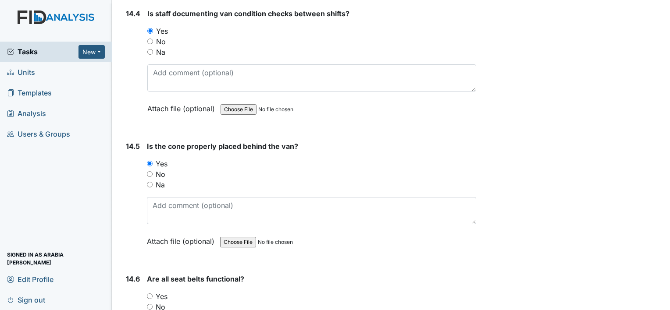
click at [158, 292] on label "Yes" at bounding box center [162, 297] width 12 height 11
click at [153, 294] on input "Yes" at bounding box center [150, 297] width 6 height 6
radio input "true"
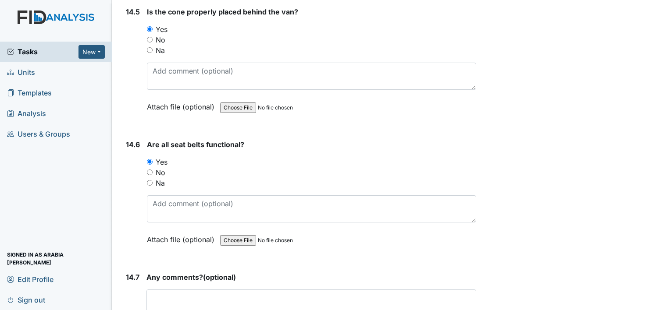
scroll to position [16626, 0]
